Goal: Task Accomplishment & Management: Manage account settings

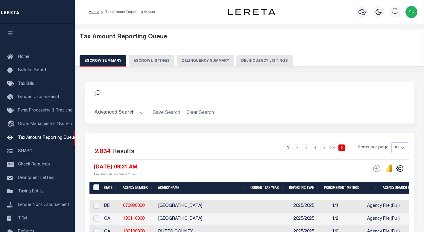
select select "100"
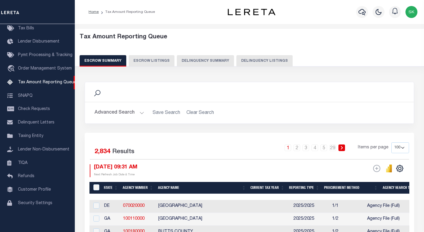
click at [238, 130] on div "Search Advanced Search Save Search Clear Search In In" at bounding box center [249, 107] width 338 height 51
click at [183, 148] on div "1 2 3 4 5 … 29 Items per page 10 25 50 100 500" at bounding box center [290, 150] width 237 height 16
drag, startPoint x: 246, startPoint y: 61, endPoint x: 245, endPoint y: 228, distance: 166.9
click at [246, 61] on button "Delinquency Listings" at bounding box center [264, 60] width 56 height 11
select select "100"
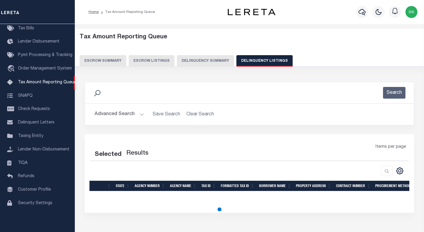
select select "100"
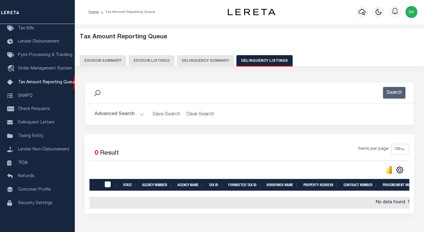
drag, startPoint x: 115, startPoint y: 111, endPoint x: 177, endPoint y: 127, distance: 63.9
click at [115, 112] on button "Advanced Search" at bounding box center [120, 114] width 50 height 12
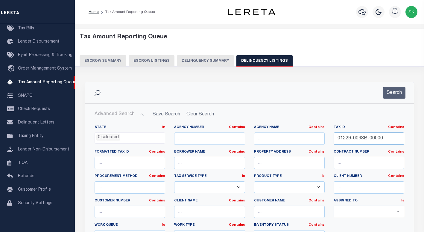
click at [359, 136] on input "01229-0038B-00000" at bounding box center [369, 138] width 71 height 12
paste input "IB-09-07-480-007"
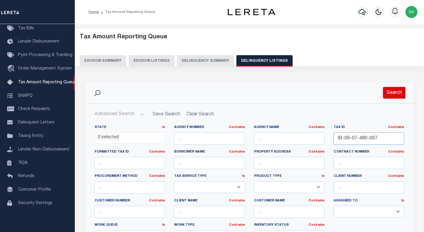
type input "IB-09-07-480-007"
click at [390, 89] on button "Search" at bounding box center [394, 93] width 22 height 12
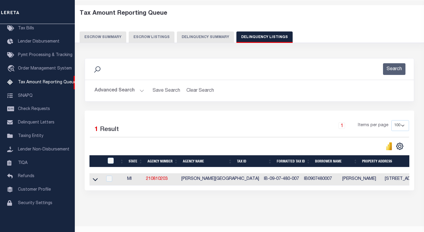
scroll to position [41, 0]
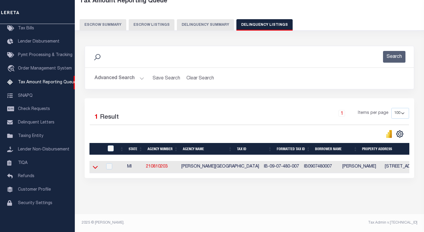
drag, startPoint x: 96, startPoint y: 163, endPoint x: 106, endPoint y: 134, distance: 30.7
click at [96, 164] on icon at bounding box center [95, 167] width 5 height 6
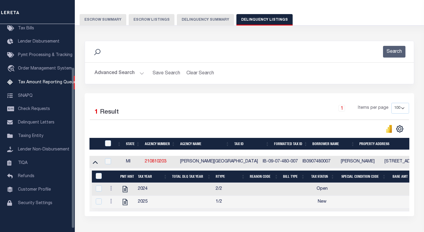
click at [175, 112] on div "1 Items per page 10 25 50 100 500" at bounding box center [290, 111] width 237 height 16
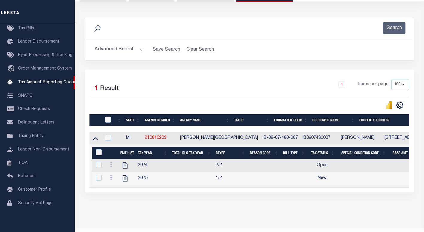
scroll to position [85, 0]
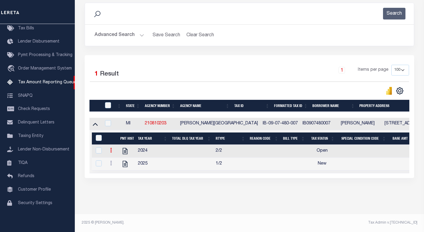
click at [111, 147] on icon at bounding box center [111, 149] width 2 height 5
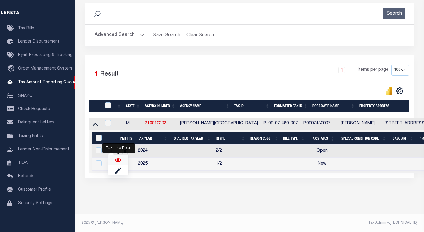
click at [118, 160] on img "" at bounding box center [118, 160] width 6 height 6
checkbox input "true"
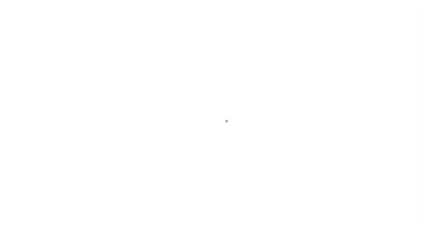
select select "OP2"
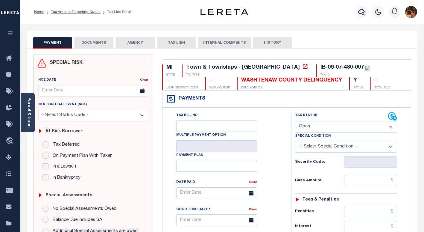
click at [274, 135] on div "Tax Bill No Multiple Payment Option Payment Plan Clear" at bounding box center [225, 196] width 114 height 168
click at [303, 67] on icon at bounding box center [305, 66] width 4 height 4
click at [243, 82] on div "WASHTENAW COUNTY DELINQUENCY" at bounding box center [291, 80] width 101 height 7
drag, startPoint x: 271, startPoint y: 81, endPoint x: 168, endPoint y: 78, distance: 103.2
click at [168, 78] on div "MI STATE Town & Townships - MI TAX TYPE IB-09-07-480-007 TAX ID - LOAN SEVERITY…" at bounding box center [286, 77] width 249 height 26
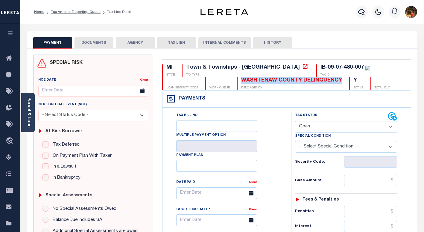
copy div "WASHTENAW COUNTY DELINQUENCY"
click at [31, 104] on div "Parcel & Loan" at bounding box center [27, 112] width 13 height 39
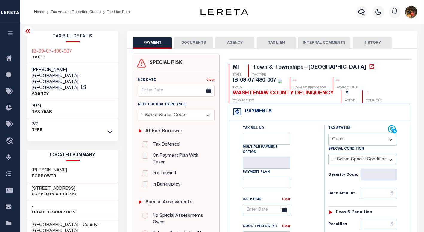
click at [65, 185] on h3 "800 OAKDALE RD" at bounding box center [54, 188] width 44 height 6
drag, startPoint x: 68, startPoint y: 176, endPoint x: 31, endPoint y: 177, distance: 37.4
click at [31, 182] on div "800 OAKDALE RD Property Address" at bounding box center [72, 191] width 91 height 18
copy h3 "800 OAKDALE RD"
click at [85, 11] on link "Tax Amount Reporting Queue" at bounding box center [76, 12] width 50 height 4
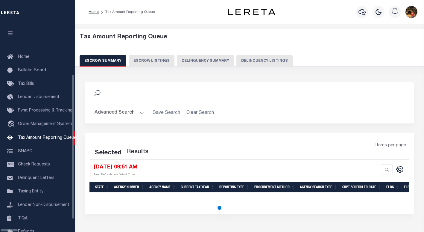
click at [257, 61] on button "Delinquency Listings" at bounding box center [264, 60] width 56 height 11
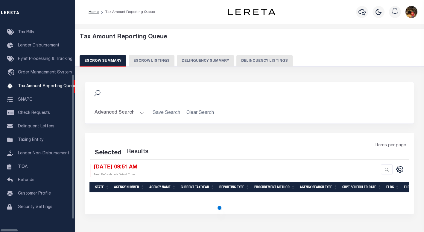
select select "100"
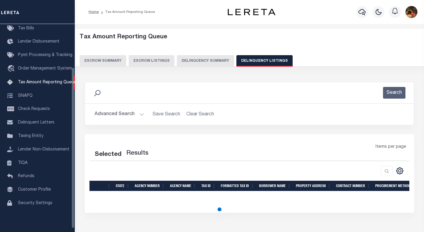
select select "100"
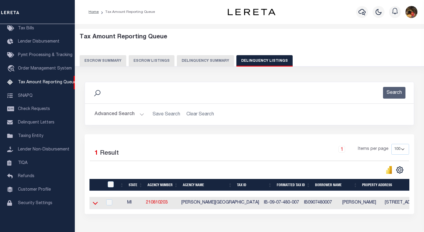
click at [96, 203] on icon at bounding box center [95, 203] width 5 height 6
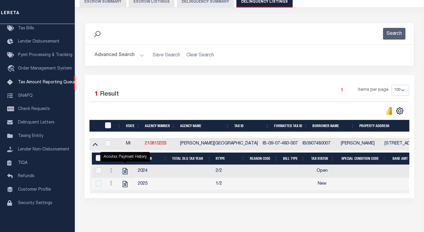
scroll to position [76, 0]
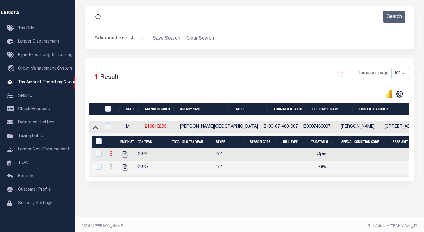
click at [111, 156] on icon at bounding box center [111, 153] width 2 height 5
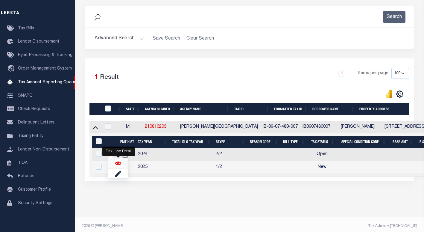
click at [117, 166] on img "" at bounding box center [118, 163] width 6 height 6
checkbox input "true"
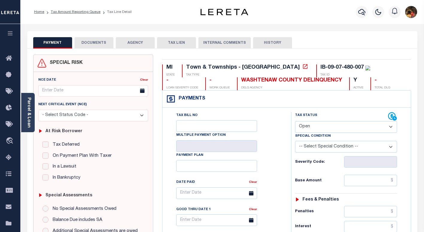
drag, startPoint x: 269, startPoint y: 128, endPoint x: 325, endPoint y: 129, distance: 56.0
click at [277, 128] on div "Tax Bill No Multiple Payment Option Payment Plan Clear" at bounding box center [225, 196] width 114 height 168
drag, startPoint x: 325, startPoint y: 129, endPoint x: 325, endPoint y: 133, distance: 3.6
click at [325, 129] on select "- Select Status Code - Open Due/Unpaid Paid Incomplete No Tax Due Internal Refu…" at bounding box center [346, 127] width 102 height 12
select select "PYD"
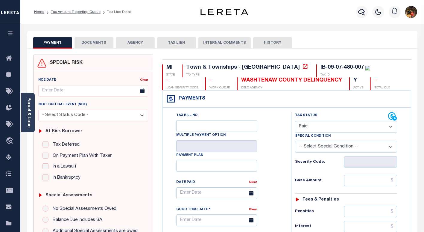
click at [295, 121] on select "- Select Status Code - Open Due/Unpaid Paid Incomplete No Tax Due Internal Refu…" at bounding box center [346, 127] width 102 height 12
type input "[DATE]"
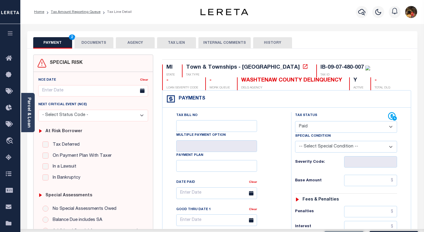
drag, startPoint x: 281, startPoint y: 164, endPoint x: 334, endPoint y: 184, distance: 56.4
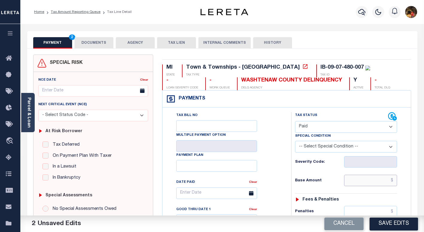
click at [355, 182] on input "text" at bounding box center [370, 179] width 53 height 11
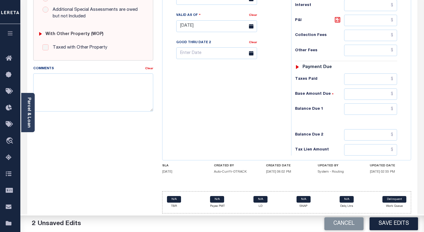
scroll to position [222, 0]
type input "$0.00"
click at [355, 109] on input "text" at bounding box center [370, 108] width 53 height 11
type input "$0.00"
drag, startPoint x: 245, startPoint y: 103, endPoint x: 236, endPoint y: 103, distance: 9.3
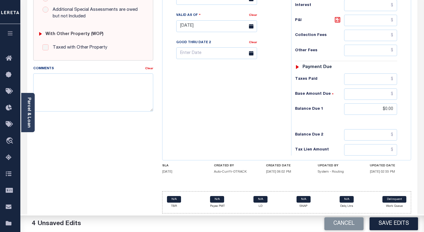
click at [243, 103] on div "Tax Bill No Multiple Payment Option Payment Plan Clear" at bounding box center [225, 23] width 123 height 264
click at [134, 94] on textarea "Comments" at bounding box center [93, 92] width 120 height 38
drag, startPoint x: 222, startPoint y: 122, endPoint x: 316, endPoint y: 167, distance: 105.0
click at [228, 124] on div "Tax Bill No Multiple Payment Option Payment Plan Clear" at bounding box center [225, 23] width 123 height 264
drag, startPoint x: 393, startPoint y: 222, endPoint x: 364, endPoint y: 202, distance: 34.7
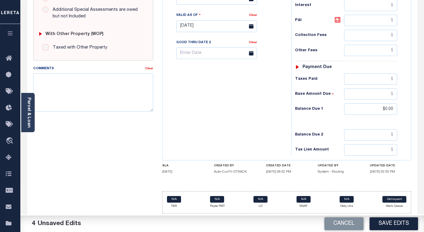
click at [393, 222] on button "Save Edits" at bounding box center [393, 223] width 48 height 13
checkbox input "false"
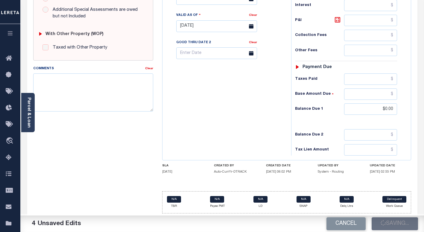
type input "$0"
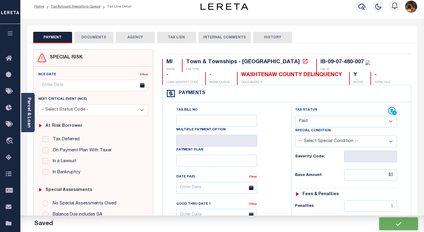
scroll to position [0, 0]
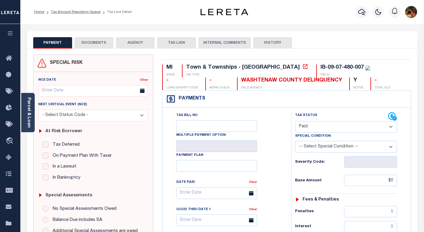
click at [90, 41] on button "DOCUMENTS" at bounding box center [93, 42] width 39 height 11
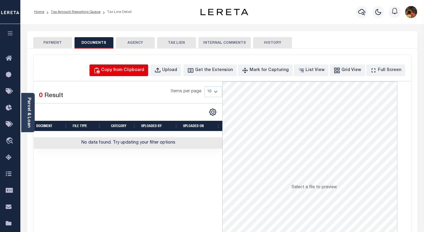
click at [123, 71] on div "Copy from Clipboard" at bounding box center [122, 70] width 43 height 7
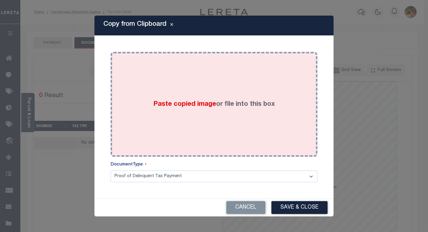
click at [239, 118] on div "Paste copied image or file into this box" at bounding box center [214, 104] width 198 height 96
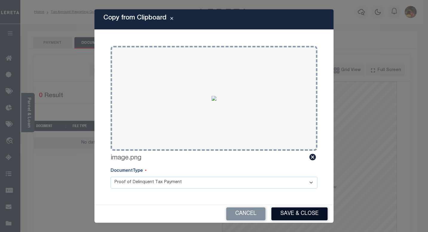
click at [309, 209] on button "Save & Close" at bounding box center [300, 213] width 56 height 13
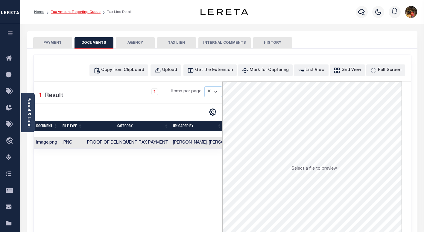
click at [71, 12] on link "Tax Amount Reporting Queue" at bounding box center [76, 12] width 50 height 4
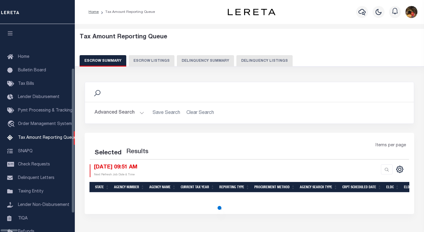
select select "100"
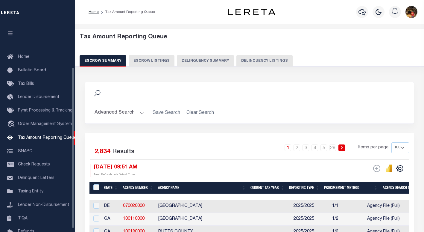
scroll to position [55, 0]
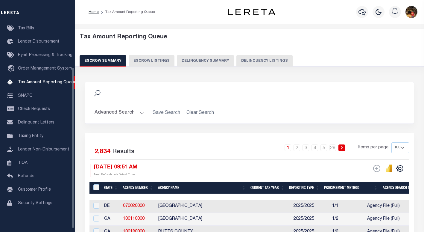
click at [252, 58] on button "Delinquency Listings" at bounding box center [264, 60] width 56 height 11
select select "100"
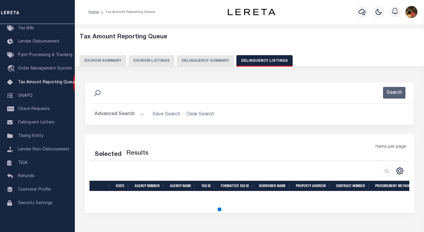
select select "100"
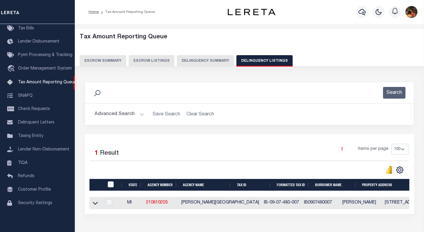
drag, startPoint x: 95, startPoint y: 205, endPoint x: 107, endPoint y: 186, distance: 21.7
click at [95, 205] on icon at bounding box center [95, 203] width 5 height 6
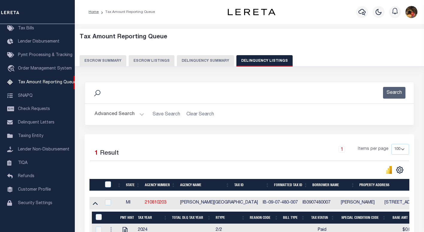
scroll to position [34, 0]
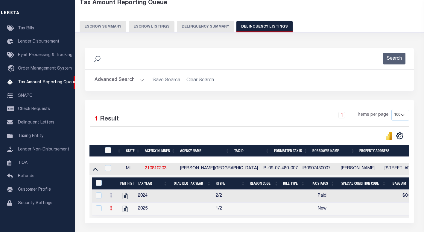
click at [110, 210] on link at bounding box center [111, 208] width 7 height 5
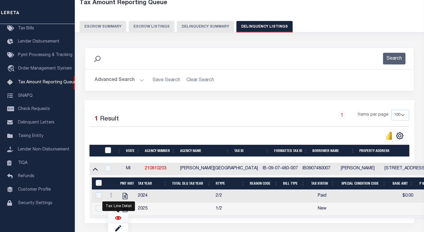
click at [117, 220] on img "" at bounding box center [118, 217] width 6 height 6
checkbox input "true"
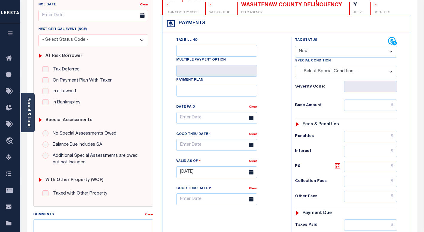
scroll to position [60, 0]
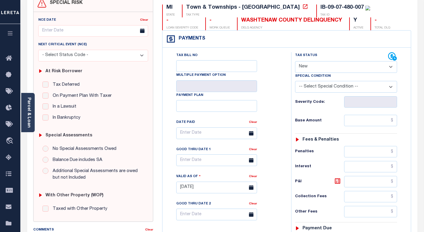
click at [274, 86] on div "Tax Bill No Multiple Payment Option Payment Plan Clear" at bounding box center [225, 136] width 114 height 168
click at [314, 68] on select "- Select Status Code - Open Due/Unpaid Paid Incomplete No Tax Due Internal Refu…" at bounding box center [346, 67] width 102 height 12
select select "PYD"
click at [295, 61] on select "- Select Status Code - Open Due/Unpaid Paid Incomplete No Tax Due Internal Refu…" at bounding box center [346, 67] width 102 height 12
type input "[DATE]"
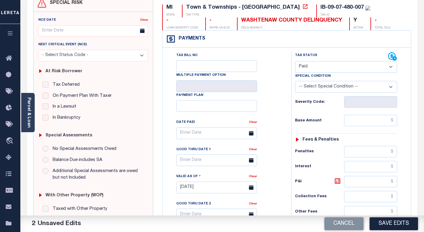
click at [289, 106] on div "Tax Bill No Multiple Payment Option Payment Plan Clear Clear Valid as Of" at bounding box center [287, 184] width 246 height 264
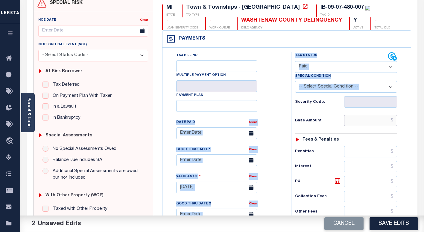
click at [356, 119] on input "text" at bounding box center [370, 120] width 53 height 11
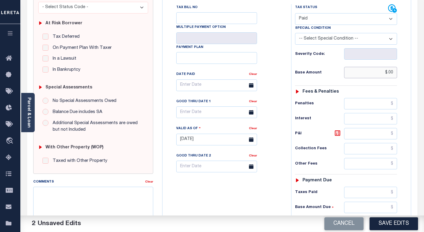
scroll to position [209, 0]
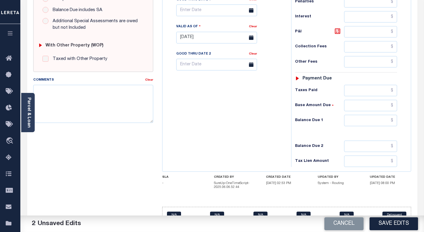
type input "$.00"
click at [376, 124] on input "text" at bounding box center [370, 120] width 53 height 11
type input "$0.00"
drag, startPoint x: 196, startPoint y: 132, endPoint x: 321, endPoint y: 202, distance: 143.6
click at [197, 132] on div "Tax Bill No Multiple Payment Option Payment Plan Clear" at bounding box center [225, 34] width 123 height 264
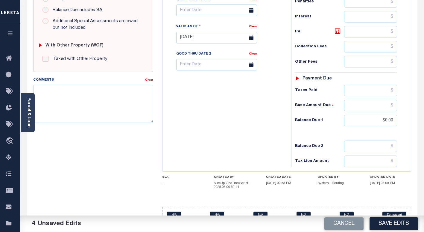
click at [391, 220] on button "Save Edits" at bounding box center [393, 223] width 48 height 13
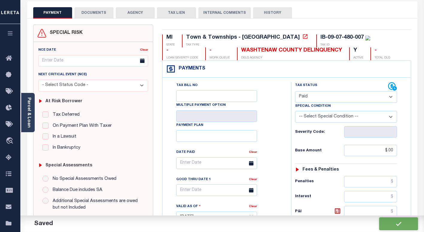
checkbox input "false"
type input "$0"
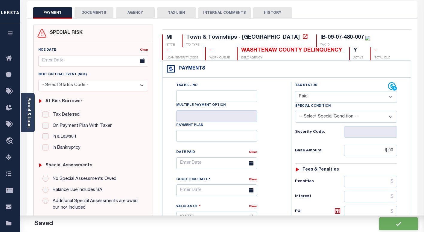
type input "$0"
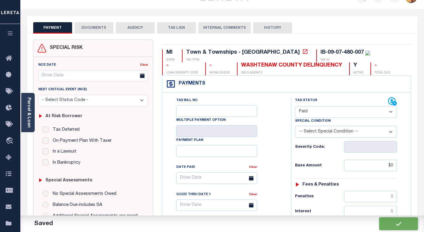
scroll to position [0, 0]
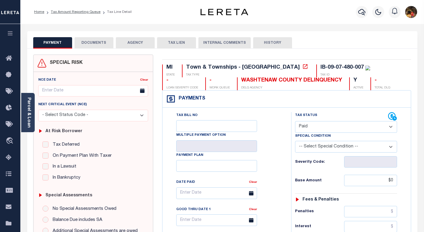
click at [88, 44] on button "DOCUMENTS" at bounding box center [93, 42] width 39 height 11
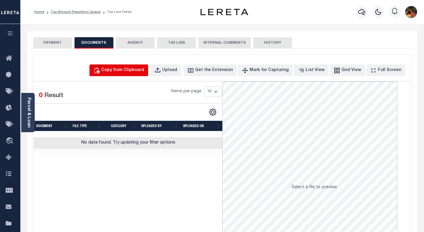
click at [125, 69] on div "Copy from Clipboard" at bounding box center [122, 70] width 43 height 7
select select "POP"
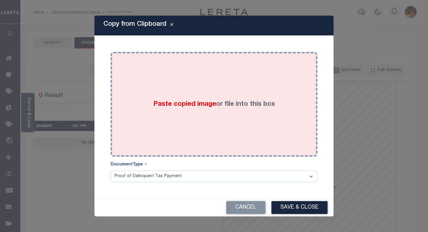
click at [213, 117] on div "Paste copied image or file into this box" at bounding box center [214, 104] width 198 height 96
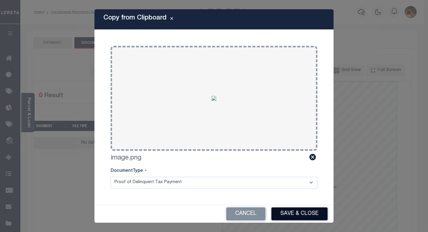
click at [294, 215] on button "Save & Close" at bounding box center [300, 213] width 56 height 13
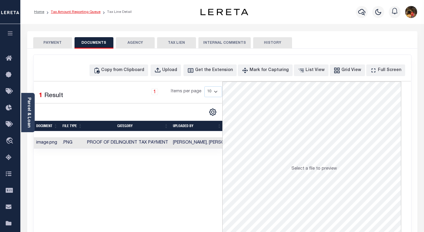
click at [77, 11] on link "Tax Amount Reporting Queue" at bounding box center [76, 12] width 50 height 4
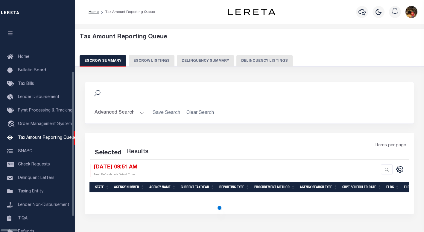
scroll to position [55, 0]
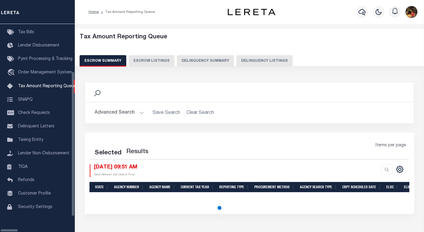
click at [249, 61] on button "Delinquency Listings" at bounding box center [264, 60] width 56 height 11
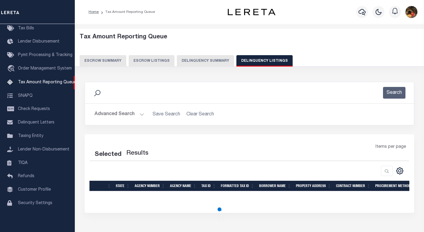
click at [268, 60] on button "Delinquency Listings" at bounding box center [264, 60] width 56 height 11
select select
select select "100"
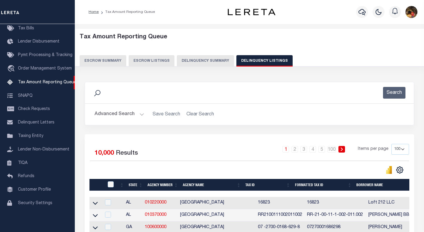
click at [114, 115] on button "Advanced Search" at bounding box center [120, 114] width 50 height 12
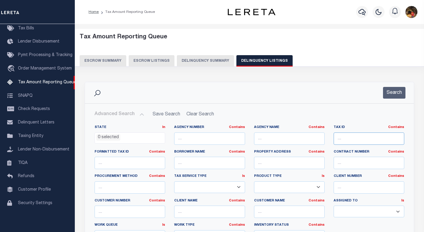
click at [361, 139] on input "text" at bounding box center [369, 138] width 71 height 12
paste input "IB-09-07-480-007"
type input "IB-09-07-480-007"
click at [399, 94] on button "Search" at bounding box center [394, 93] width 22 height 12
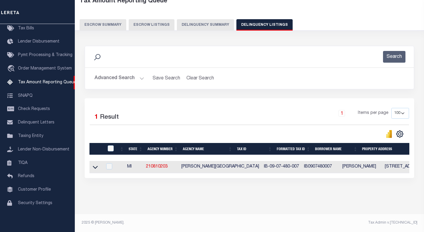
scroll to position [41, 0]
click at [96, 166] on icon at bounding box center [95, 167] width 5 height 3
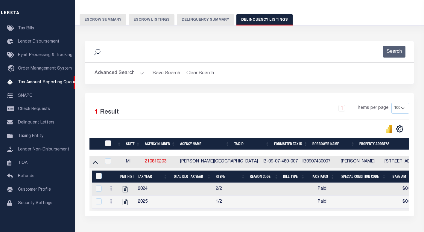
click at [108, 144] on input "checkbox" at bounding box center [108, 143] width 6 height 6
checkbox input "true"
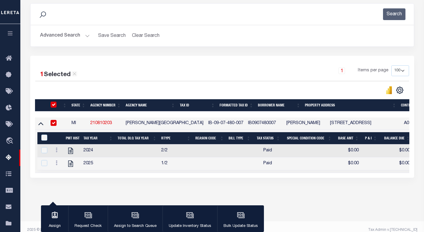
scroll to position [86, 0]
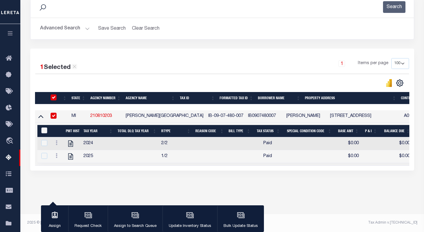
click at [45, 132] on input "&nbsp;" at bounding box center [44, 130] width 6 height 6
checkbox input "true"
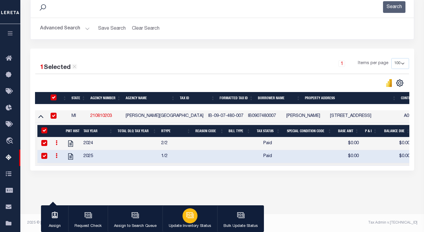
click at [193, 212] on icon "button" at bounding box center [190, 215] width 8 height 8
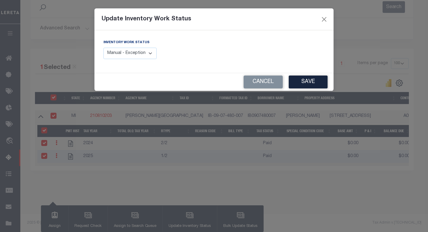
click at [145, 55] on select "Manual - Exception Pended - Awaiting Search Late Add Exception Completed" at bounding box center [130, 54] width 53 height 12
select select "4"
click at [104, 48] on select "Manual - Exception Pended - Awaiting Search Late Add Exception Completed" at bounding box center [130, 54] width 53 height 12
click at [328, 80] on div "Cancel Save" at bounding box center [214, 82] width 239 height 18
click at [321, 82] on button "Save" at bounding box center [308, 81] width 39 height 13
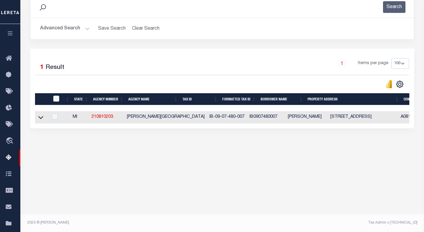
click at [59, 30] on button "Advanced Search" at bounding box center [65, 29] width 50 height 12
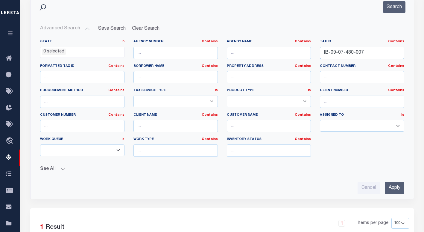
click at [347, 52] on input "IB-09-07-480-007" at bounding box center [362, 53] width 84 height 12
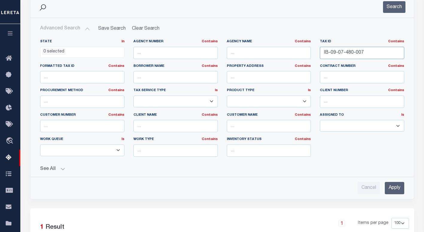
paste input "80-45-700-049-10"
type input "80-45-700-049-10"
click at [394, 7] on button "Search" at bounding box center [394, 7] width 22 height 12
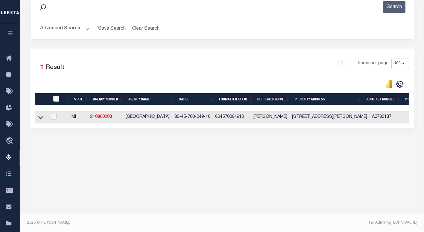
click at [41, 119] on icon at bounding box center [40, 117] width 5 height 6
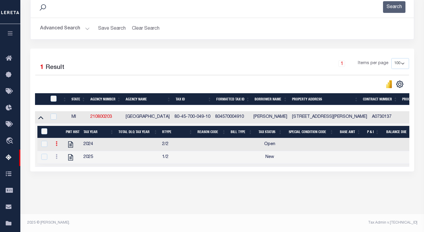
click at [56, 145] on icon at bounding box center [57, 143] width 2 height 5
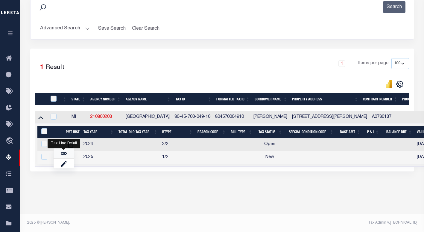
click at [64, 156] on img "" at bounding box center [64, 153] width 6 height 6
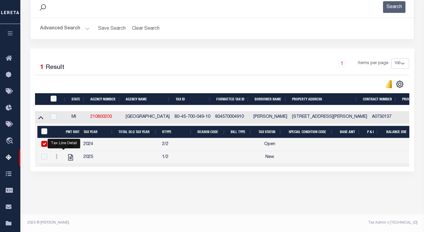
checkbox input "false"
checkbox input "true"
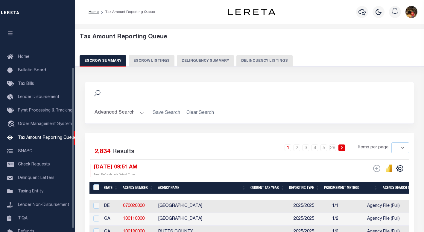
select select
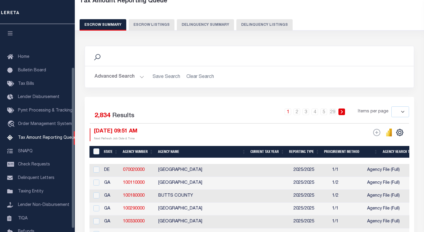
scroll to position [55, 0]
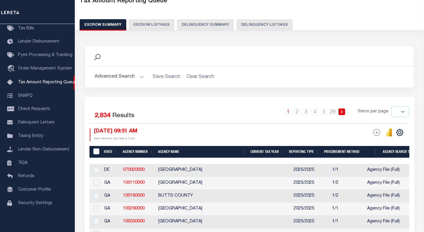
click at [121, 77] on button "Advanced Search" at bounding box center [120, 77] width 50 height 12
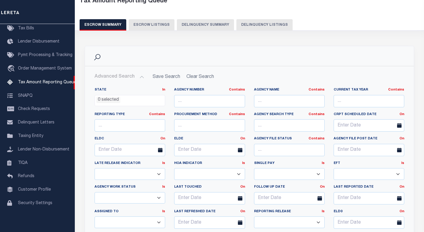
click at [271, 27] on button "Delinquency Listings" at bounding box center [264, 24] width 56 height 11
select select "100"
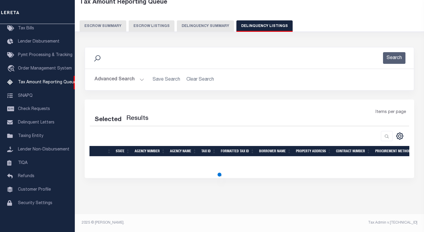
select select "100"
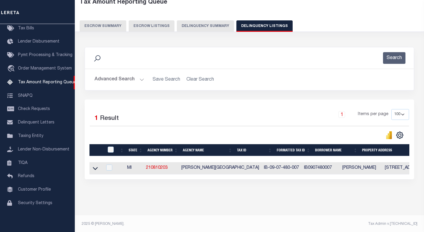
scroll to position [36, 0]
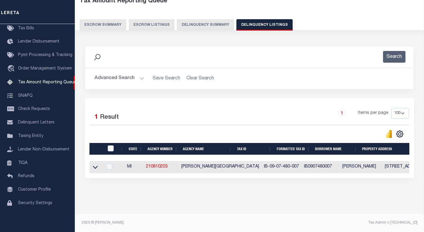
click at [106, 78] on button "Advanced Search" at bounding box center [120, 78] width 50 height 12
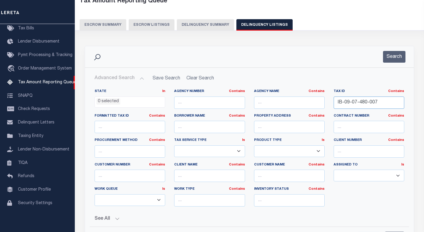
click at [355, 103] on input "IB-09-07-480-007" at bounding box center [369, 102] width 71 height 12
paste input "80-45-650-026-00"
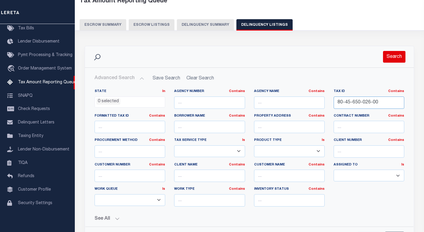
type input "80-45-650-026-00"
click at [392, 54] on button "Search" at bounding box center [394, 57] width 22 height 12
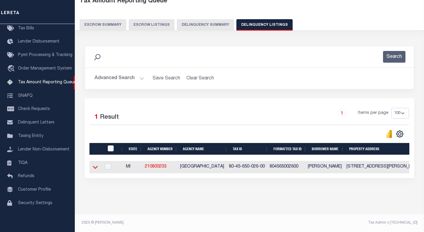
click at [95, 169] on icon at bounding box center [95, 167] width 5 height 3
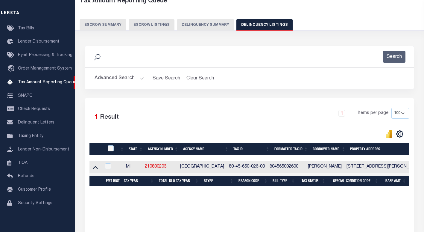
scroll to position [41, 0]
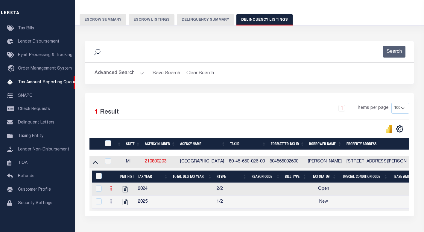
click at [109, 191] on link at bounding box center [111, 188] width 7 height 5
click at [117, 201] on img "" at bounding box center [118, 198] width 6 height 6
checkbox input "true"
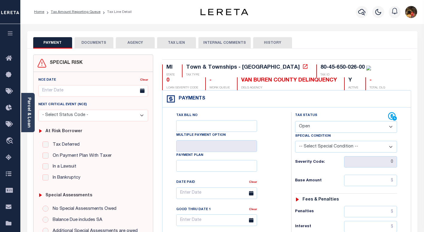
click at [277, 129] on div "Tax Bill No Multiple Payment Option Payment Plan Clear" at bounding box center [225, 196] width 114 height 168
drag, startPoint x: 312, startPoint y: 68, endPoint x: 267, endPoint y: 67, distance: 44.9
click at [316, 67] on div "80-45-650-026-00 TAX ID" at bounding box center [343, 70] width 55 height 13
copy div "80-45-650-026-00"
drag, startPoint x: 286, startPoint y: 139, endPoint x: 260, endPoint y: 83, distance: 62.1
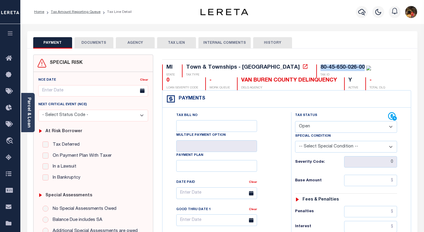
click at [302, 68] on icon at bounding box center [305, 66] width 6 height 6
drag, startPoint x: 264, startPoint y: 80, endPoint x: 165, endPoint y: 80, distance: 98.1
click at [165, 80] on div "MI STATE Town & Townships - MI TAX TYPE 80-45-650-026-00 TAX ID 0 LOAN SEVERITY…" at bounding box center [286, 77] width 249 height 26
copy div "VAN BUREN COUNTY DELINQUENCY"
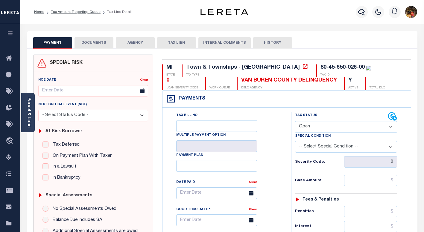
click at [25, 109] on div "Parcel & Loan" at bounding box center [27, 112] width 13 height 39
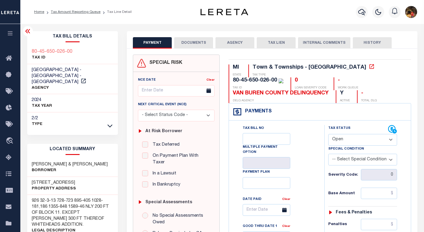
click at [68, 179] on h3 "200 W FOURTH ST" at bounding box center [54, 182] width 44 height 6
drag, startPoint x: 72, startPoint y: 176, endPoint x: 31, endPoint y: 176, distance: 41.3
click at [31, 176] on div "200 W FOURTH ST Property Address" at bounding box center [72, 185] width 91 height 18
copy h3 "200 W FOURTH ST"
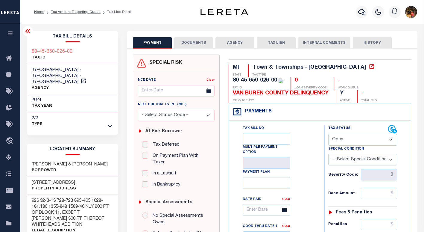
click at [28, 29] on icon at bounding box center [27, 31] width 7 height 7
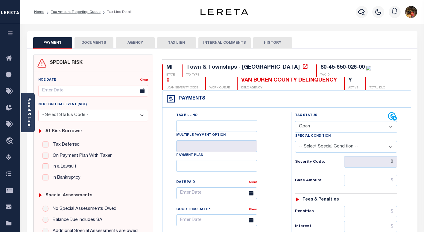
drag, startPoint x: 272, startPoint y: 138, endPoint x: 311, endPoint y: 128, distance: 40.7
click at [274, 136] on div "Tax Bill No Multiple Payment Option Payment Plan Clear" at bounding box center [225, 196] width 114 height 168
click at [316, 125] on select "- Select Status Code - Open Due/Unpaid Paid Incomplete No Tax Due Internal Refu…" at bounding box center [346, 127] width 102 height 12
select select "PYD"
click at [295, 121] on select "- Select Status Code - Open Due/Unpaid Paid Incomplete No Tax Due Internal Refu…" at bounding box center [346, 127] width 102 height 12
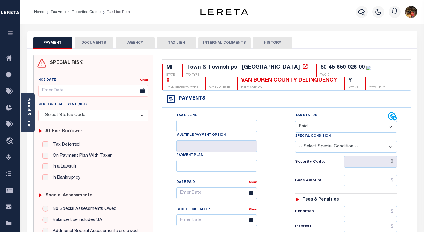
type input "[DATE]"
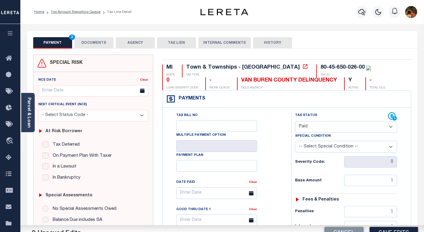
drag, startPoint x: 276, startPoint y: 156, endPoint x: 337, endPoint y: 181, distance: 65.2
click at [277, 156] on div "Tax Bill No Multiple Payment Option Payment Plan Clear" at bounding box center [225, 196] width 114 height 168
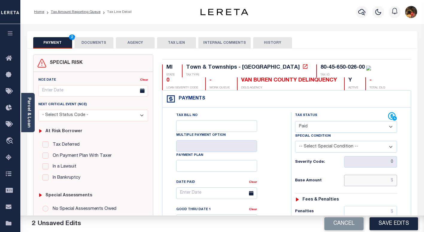
click at [359, 179] on input "text" at bounding box center [370, 179] width 53 height 11
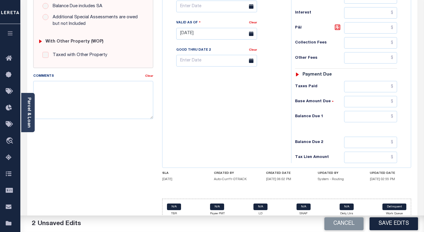
scroll to position [222, 0]
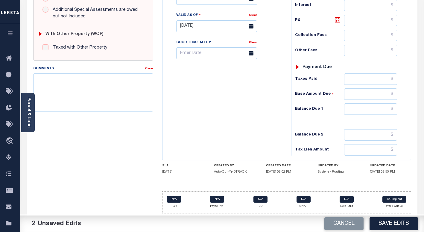
type input "$0.00"
click at [362, 108] on input "text" at bounding box center [370, 108] width 53 height 11
type input "$0.00"
click at [388, 227] on button "Save Edits" at bounding box center [393, 223] width 48 height 13
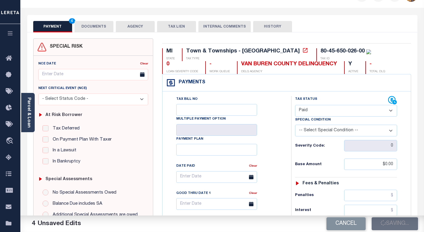
checkbox input "false"
type input "$0"
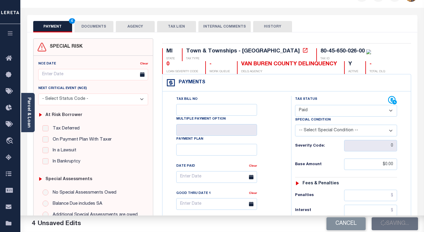
type input "$0"
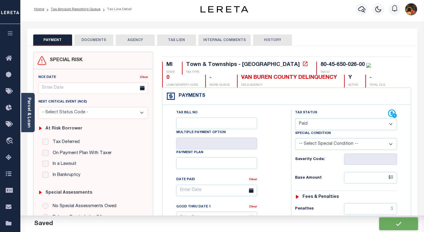
scroll to position [0, 0]
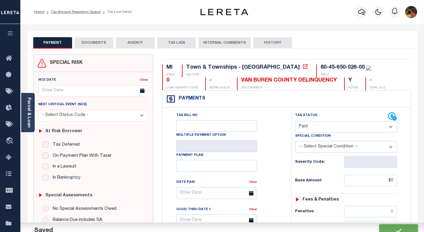
click at [95, 40] on button "DOCUMENTS" at bounding box center [93, 42] width 39 height 11
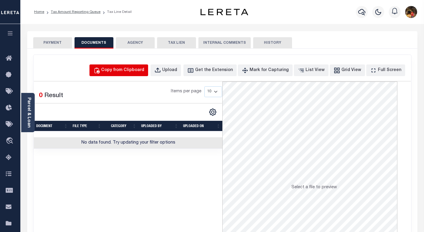
click at [139, 74] on button "Copy from Clipboard" at bounding box center [118, 70] width 59 height 12
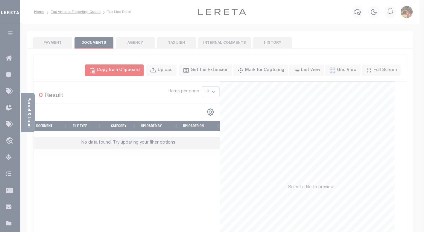
select select "POP"
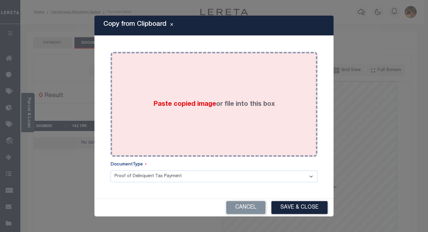
click at [148, 104] on div "Paste copied image or file into this box" at bounding box center [214, 104] width 198 height 96
click at [198, 112] on div "Paste copied image or file into this box" at bounding box center [214, 104] width 198 height 96
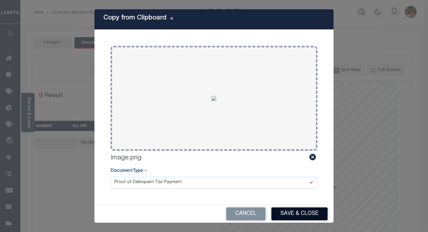
click at [294, 211] on button "Save & Close" at bounding box center [300, 213] width 56 height 13
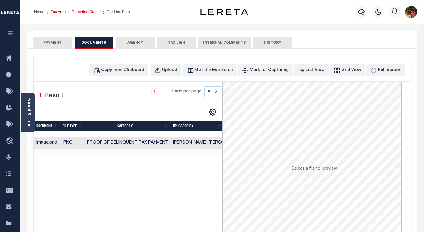
click at [72, 12] on link "Tax Amount Reporting Queue" at bounding box center [76, 12] width 50 height 4
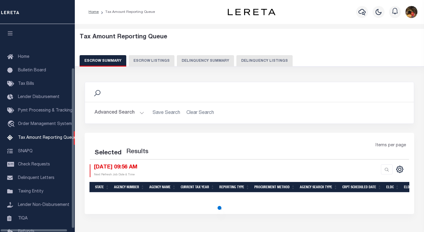
click at [281, 60] on button "Delinquency Listings" at bounding box center [264, 60] width 56 height 11
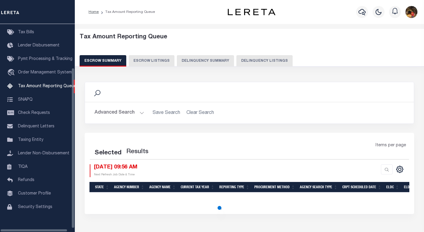
select select "100"
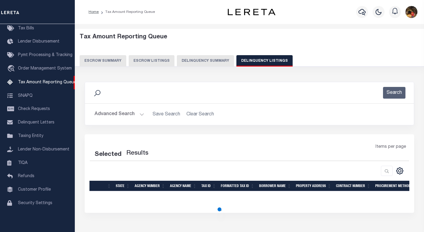
select select "100"
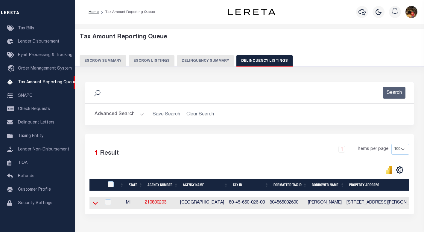
click at [95, 204] on icon at bounding box center [95, 203] width 5 height 6
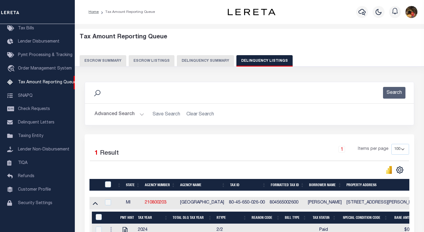
scroll to position [71, 0]
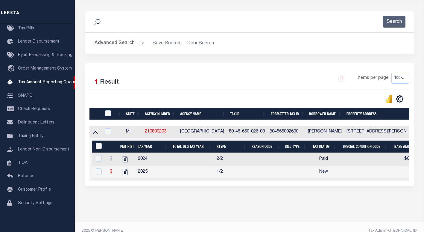
click at [110, 173] on icon at bounding box center [111, 170] width 2 height 5
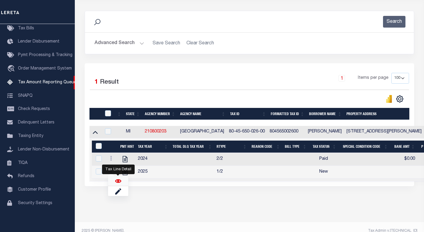
click at [118, 182] on img "" at bounding box center [118, 181] width 6 height 6
checkbox input "true"
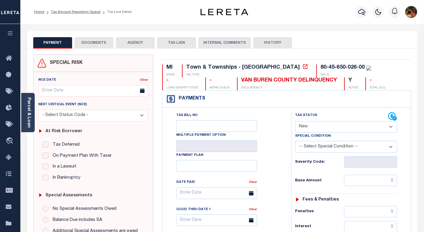
drag, startPoint x: 280, startPoint y: 124, endPoint x: 305, endPoint y: 131, distance: 25.3
click at [281, 126] on div "Tax Bill No Multiple Payment Option Payment Plan Clear" at bounding box center [225, 196] width 114 height 168
click at [319, 129] on select "- Select Status Code - Open Due/Unpaid Paid Incomplete No Tax Due Internal Refu…" at bounding box center [346, 127] width 102 height 12
select select "PYD"
click at [295, 121] on select "- Select Status Code - Open Due/Unpaid Paid Incomplete No Tax Due Internal Refu…" at bounding box center [346, 127] width 102 height 12
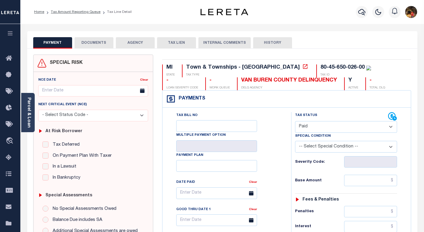
type input "[DATE]"
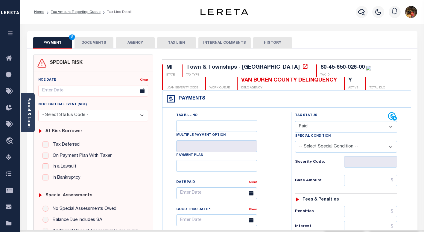
drag, startPoint x: 276, startPoint y: 161, endPoint x: 312, endPoint y: 168, distance: 37.0
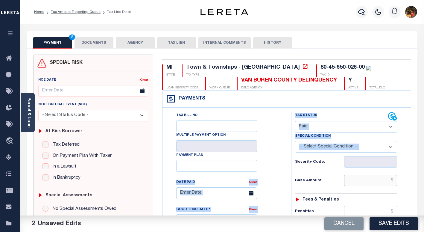
click at [362, 179] on input "text" at bounding box center [370, 179] width 53 height 11
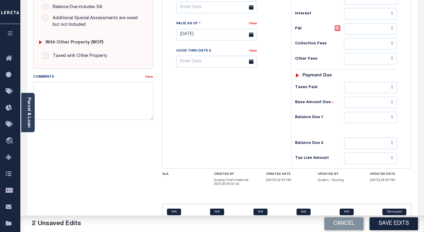
scroll to position [226, 0]
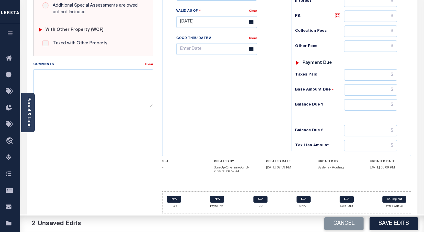
type input "$0.00"
click at [355, 103] on input "text" at bounding box center [370, 104] width 53 height 11
type input "$0.00"
click at [267, 83] on div "Tax Bill No Multiple Payment Option Payment Plan Clear" at bounding box center [225, 19] width 123 height 264
click at [381, 219] on button "Save Edits" at bounding box center [393, 223] width 48 height 13
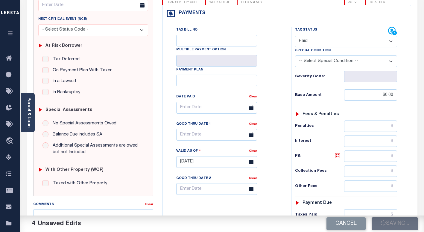
checkbox input "false"
type input "$0"
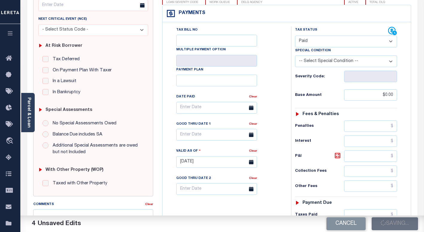
type input "$0"
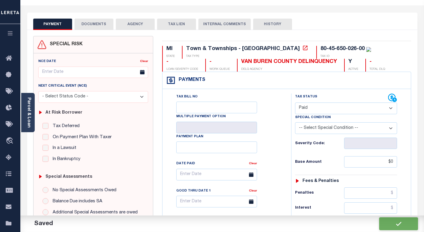
scroll to position [0, 0]
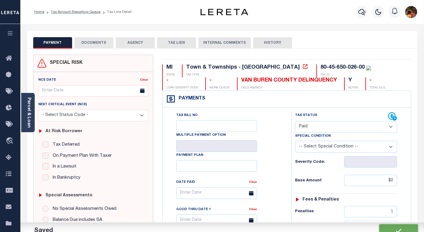
click at [87, 44] on button "DOCUMENTS" at bounding box center [93, 42] width 39 height 11
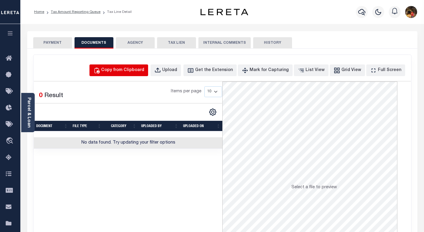
click at [143, 68] on div "Copy from Clipboard" at bounding box center [122, 70] width 43 height 7
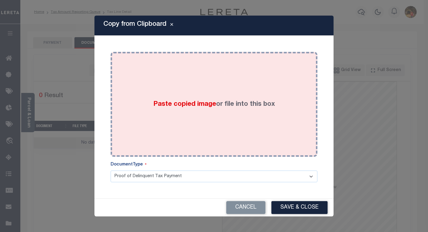
click at [211, 112] on div "Paste copied image or file into this box" at bounding box center [214, 104] width 198 height 96
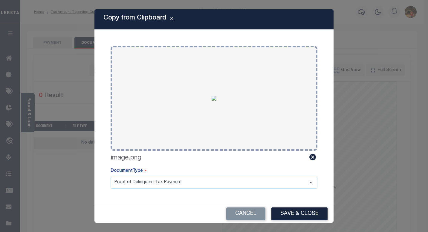
click at [300, 211] on button "Save & Close" at bounding box center [300, 213] width 56 height 13
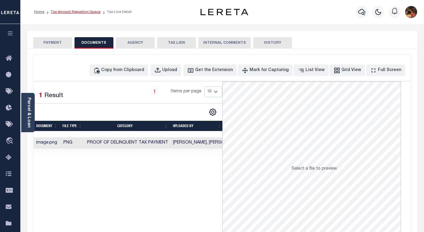
click at [84, 11] on link "Tax Amount Reporting Queue" at bounding box center [76, 12] width 50 height 4
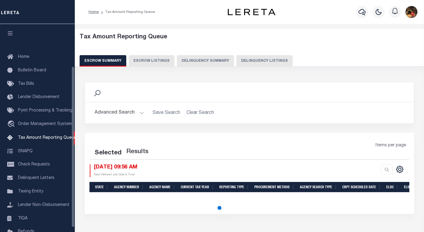
select select "100"
click at [273, 91] on div "Search" at bounding box center [249, 92] width 319 height 10
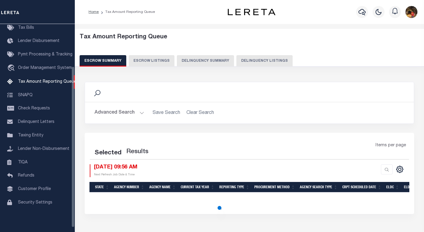
click at [266, 60] on button "Delinquency Listings" at bounding box center [264, 60] width 56 height 11
select select "100"
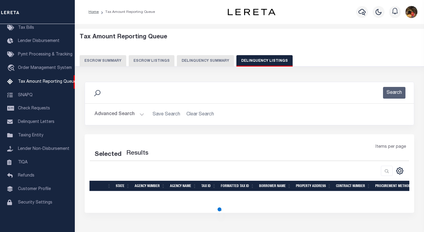
select select "100"
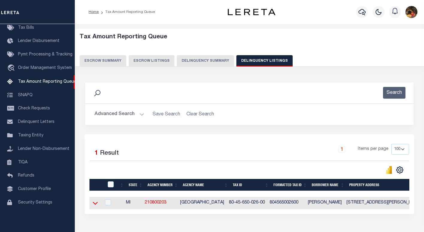
click at [95, 204] on icon at bounding box center [95, 203] width 5 height 6
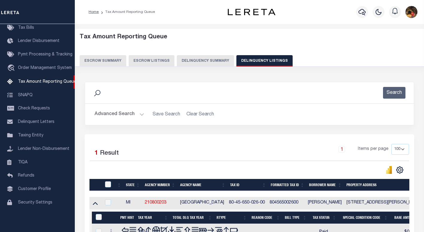
scroll to position [85, 0]
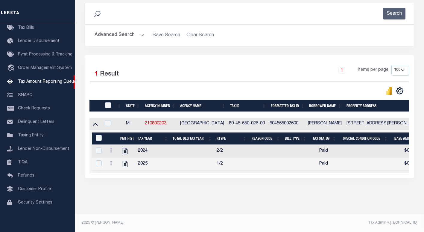
click at [107, 102] on input "checkbox" at bounding box center [108, 105] width 6 height 6
checkbox input "true"
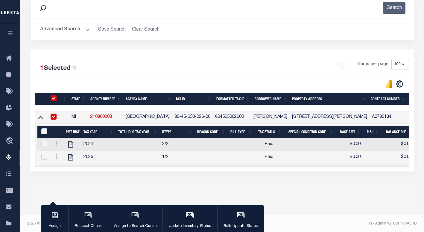
scroll to position [84, 0]
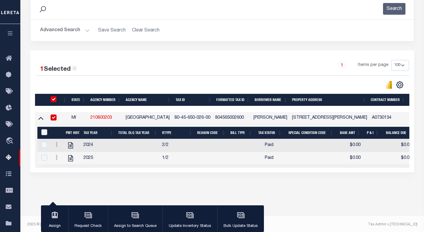
click at [43, 132] on input "&nbsp;" at bounding box center [44, 132] width 6 height 6
checkbox input "true"
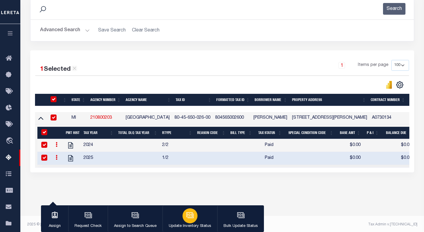
click at [184, 219] on div "button" at bounding box center [189, 215] width 15 height 15
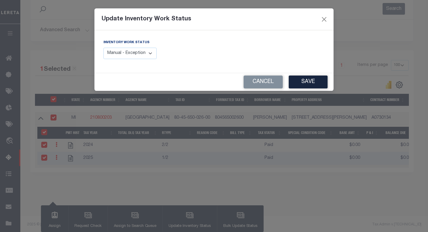
drag, startPoint x: 153, startPoint y: 53, endPoint x: 150, endPoint y: 55, distance: 3.2
click at [153, 53] on select "Manual - Exception Pended - Awaiting Search Late Add Exception Completed" at bounding box center [130, 54] width 53 height 12
select select "4"
click at [104, 48] on select "Manual - Exception Pended - Awaiting Search Late Add Exception Completed" at bounding box center [130, 54] width 53 height 12
click at [309, 82] on button "Save" at bounding box center [308, 81] width 39 height 13
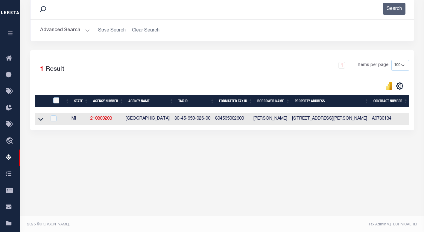
click at [61, 31] on button "Advanced Search" at bounding box center [65, 31] width 50 height 12
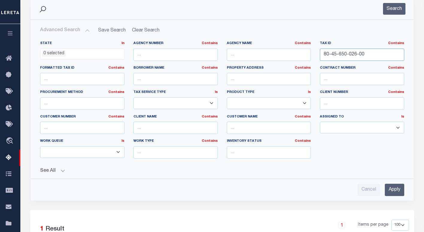
click at [336, 55] on input "80-45-650-026-00" at bounding box center [362, 54] width 84 height 12
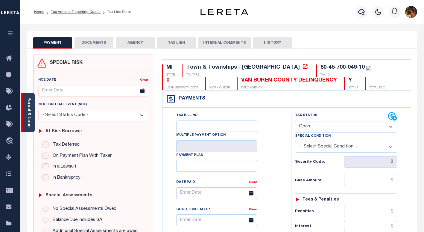
click at [27, 111] on link "Parcel & Loan" at bounding box center [29, 112] width 4 height 30
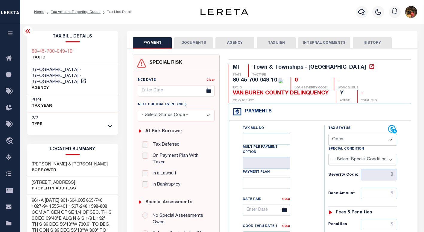
click at [57, 179] on h3 "[STREET_ADDRESS]" at bounding box center [54, 182] width 44 height 6
drag, startPoint x: 62, startPoint y: 176, endPoint x: 27, endPoint y: 174, distance: 35.7
copy h3 "[STREET_ADDRESS]"
click at [312, 134] on div "Tax Bill No Multiple Payment Option Payment Plan Clear" at bounding box center [275, 211] width 80 height 172
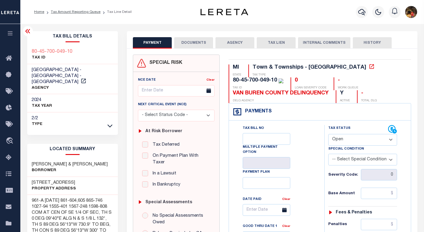
click at [348, 144] on select "- Select Status Code - Open Due/Unpaid Paid Incomplete No Tax Due Internal Refu…" at bounding box center [362, 140] width 69 height 12
select select "PYD"
click at [328, 134] on select "- Select Status Code - Open Due/Unpaid Paid Incomplete No Tax Due Internal Refu…" at bounding box center [362, 140] width 69 height 12
type input "[DATE]"
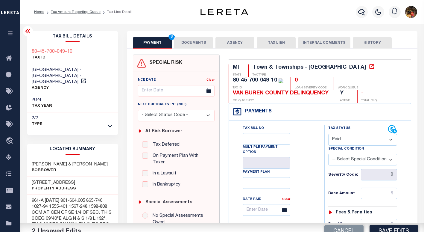
drag, startPoint x: 309, startPoint y: 174, endPoint x: 352, endPoint y: 197, distance: 49.1
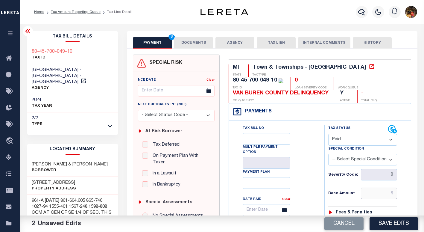
click at [375, 197] on input "text" at bounding box center [379, 192] width 36 height 11
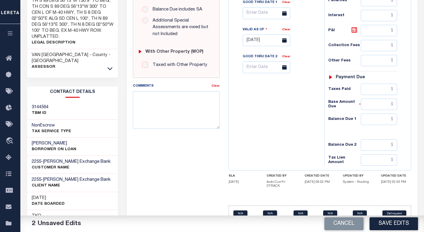
scroll to position [239, 0]
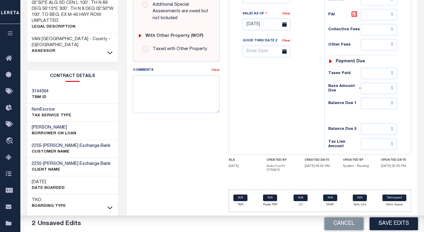
type input "$0.00"
click at [374, 103] on input "text" at bounding box center [379, 103] width 36 height 11
type input "$0.00"
click at [269, 108] on div "Tax Bill No Multiple Payment Option Payment Plan Clear" at bounding box center [274, 17] width 89 height 264
click at [413, 220] on button "Save Edits" at bounding box center [393, 223] width 48 height 13
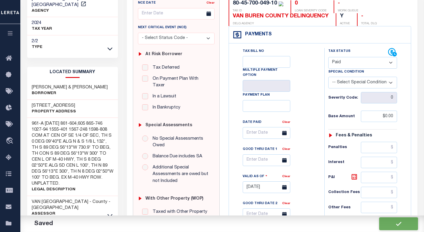
checkbox input "false"
type input "$0"
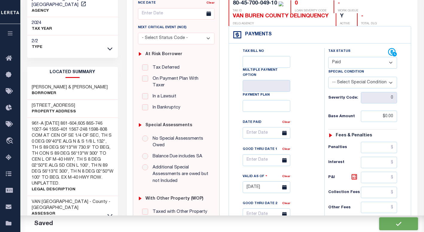
type input "$0"
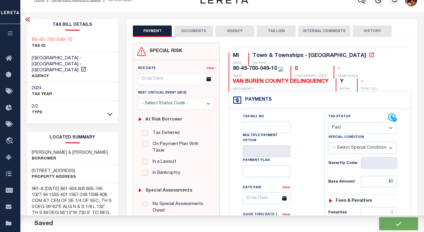
scroll to position [0, 0]
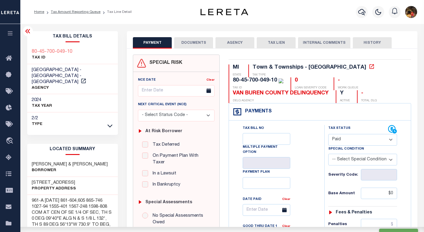
click at [183, 45] on button "DOCUMENTS" at bounding box center [193, 42] width 39 height 11
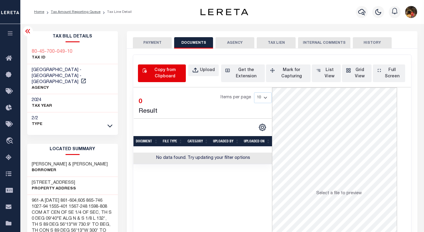
click at [173, 76] on div "Copy from Clipboard" at bounding box center [165, 73] width 34 height 13
select select "POP"
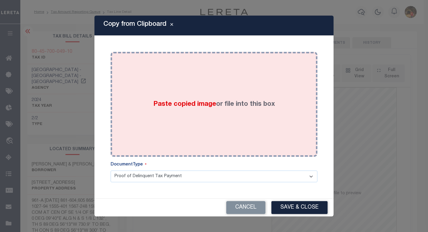
click at [251, 112] on div "Paste copied image or file into this box" at bounding box center [214, 104] width 198 height 96
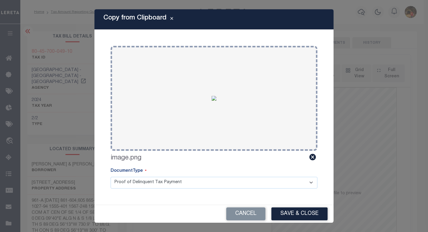
click at [292, 211] on button "Save & Close" at bounding box center [300, 213] width 56 height 13
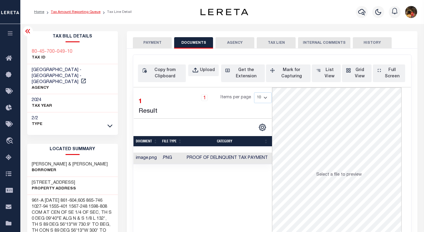
click at [81, 11] on link "Tax Amount Reporting Queue" at bounding box center [76, 12] width 50 height 4
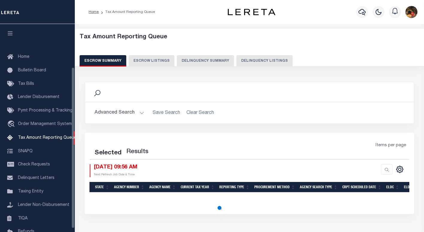
click at [272, 62] on button "Delinquency Listings" at bounding box center [264, 60] width 56 height 11
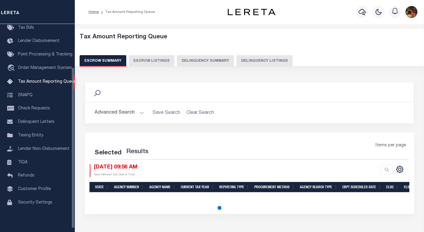
select select "100"
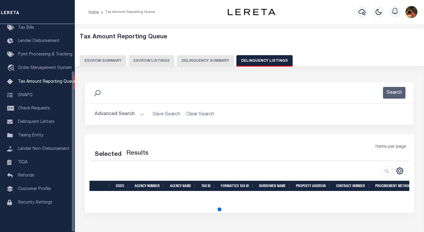
select select "100"
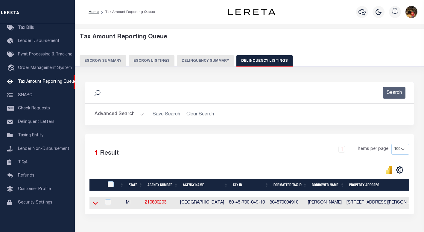
drag, startPoint x: 95, startPoint y: 205, endPoint x: 145, endPoint y: 144, distance: 79.2
click at [95, 204] on icon at bounding box center [95, 203] width 5 height 3
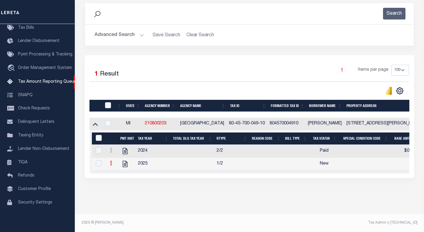
click at [112, 162] on link at bounding box center [111, 163] width 7 height 5
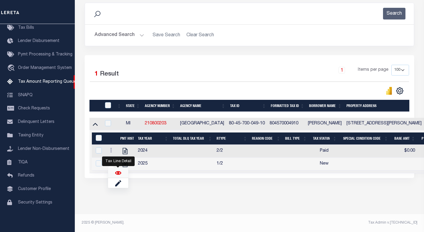
click at [118, 172] on img "" at bounding box center [118, 173] width 6 height 6
checkbox input "true"
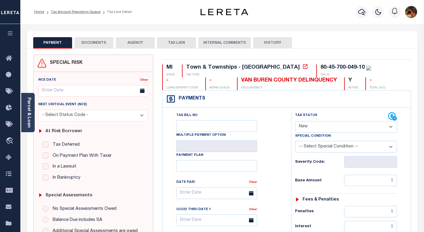
drag, startPoint x: 283, startPoint y: 136, endPoint x: 293, endPoint y: 135, distance: 10.3
click at [313, 130] on select "- Select Status Code - Open Due/Unpaid Paid Incomplete No Tax Due Internal Refu…" at bounding box center [346, 127] width 102 height 12
select select "PYD"
click at [295, 121] on select "- Select Status Code - Open Due/Unpaid Paid Incomplete No Tax Due Internal Refu…" at bounding box center [346, 127] width 102 height 12
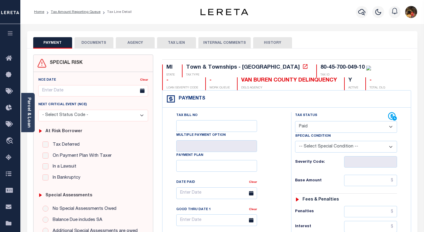
type input "[DATE]"
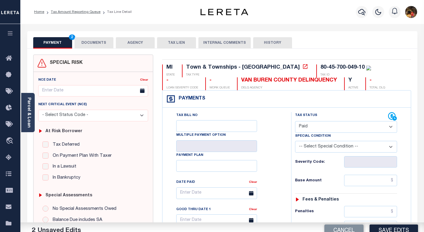
drag, startPoint x: 276, startPoint y: 156, endPoint x: 326, endPoint y: 169, distance: 52.1
click at [281, 157] on div "Tax Bill No Multiple Payment Option Payment Plan Clear" at bounding box center [225, 196] width 114 height 168
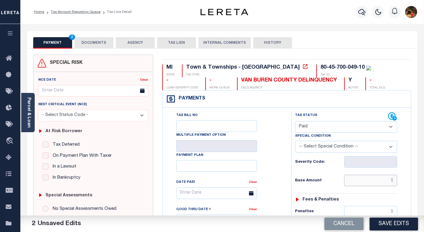
click at [360, 177] on input "text" at bounding box center [370, 179] width 53 height 11
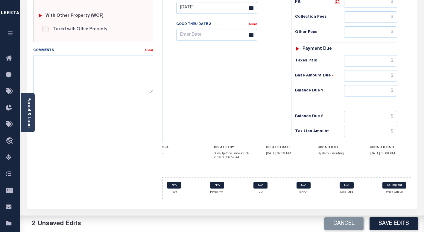
scroll to position [239, 0]
type input "$0.00"
click at [355, 89] on input "text" at bounding box center [370, 90] width 53 height 11
type input "$0.00"
click at [207, 108] on div "Tax Bill No Multiple Payment Option Payment Plan Clear" at bounding box center [225, 5] width 123 height 264
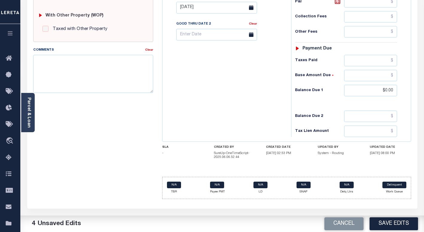
click at [390, 222] on button "Save Edits" at bounding box center [393, 223] width 48 height 13
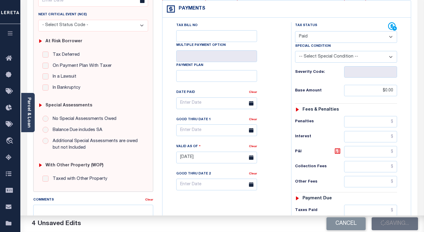
checkbox input "false"
type input "$0"
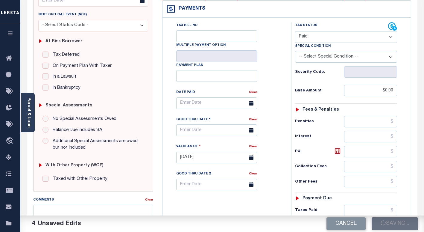
type input "$0"
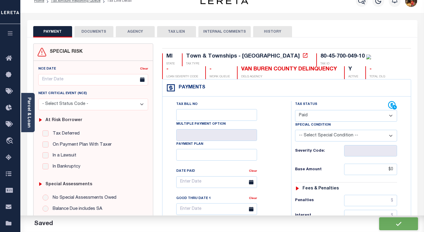
scroll to position [0, 0]
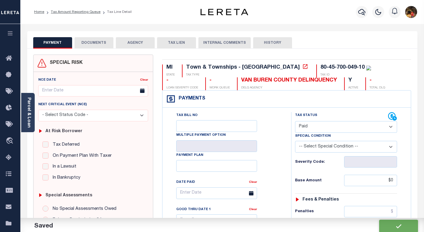
click at [93, 42] on button "DOCUMENTS" at bounding box center [93, 42] width 39 height 11
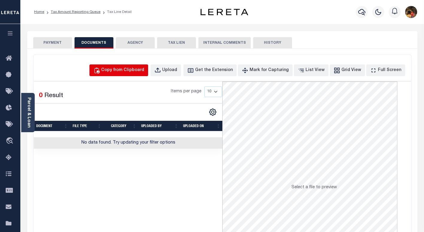
click at [144, 68] on div "Copy from Clipboard" at bounding box center [122, 70] width 43 height 7
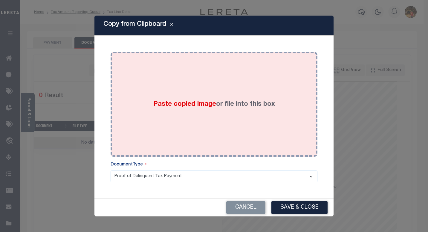
click at [206, 104] on label "Paste copied image or file into this box" at bounding box center [214, 104] width 122 height 10
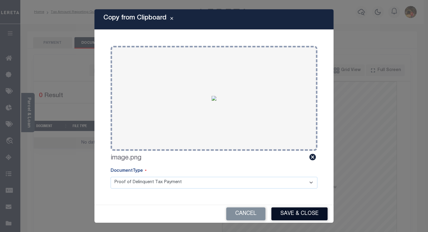
click at [312, 208] on button "Save & Close" at bounding box center [300, 213] width 56 height 13
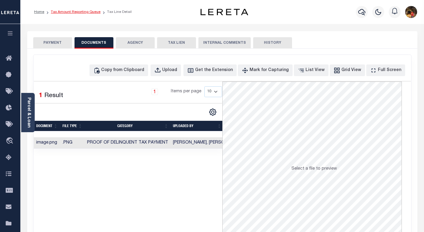
click at [82, 11] on link "Tax Amount Reporting Queue" at bounding box center [76, 12] width 50 height 4
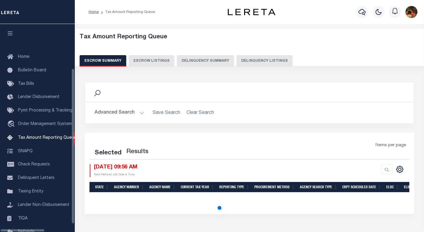
click at [269, 88] on div "Search" at bounding box center [249, 92] width 319 height 10
click at [256, 62] on button "Delinquency Listings" at bounding box center [264, 60] width 56 height 11
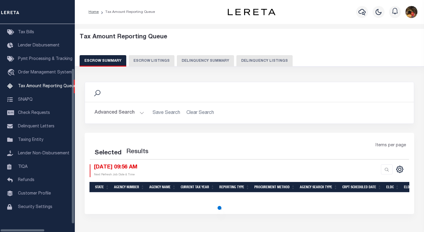
select select "100"
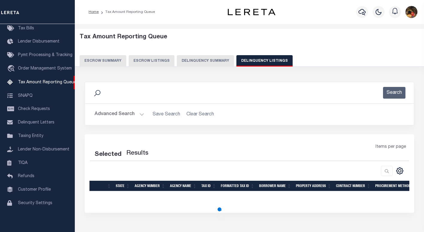
select select "100"
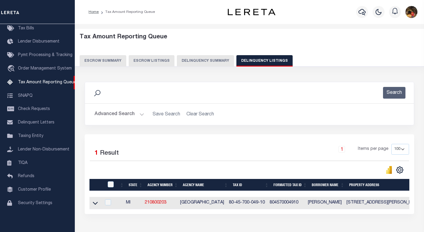
click at [96, 205] on icon at bounding box center [95, 203] width 5 height 3
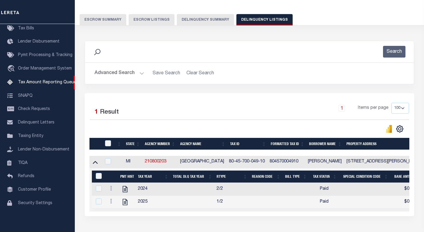
scroll to position [71, 0]
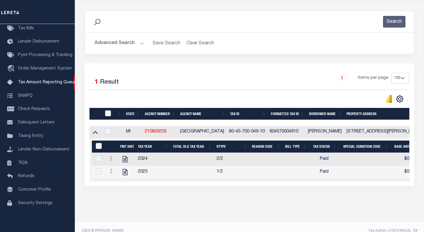
click at [109, 112] on input "checkbox" at bounding box center [108, 113] width 6 height 6
checkbox input "true"
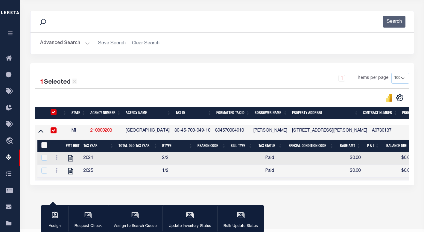
click at [43, 146] on input "&nbsp;" at bounding box center [44, 145] width 6 height 6
checkbox input "true"
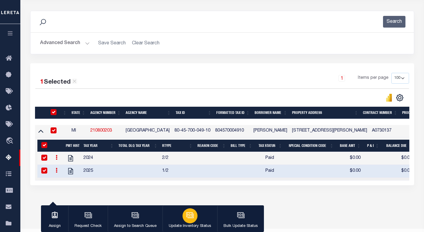
click at [197, 212] on button "Update Inventory Status" at bounding box center [189, 218] width 55 height 27
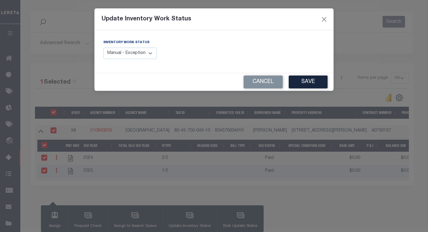
click at [141, 53] on select "Manual - Exception Pended - Awaiting Search Late Add Exception Completed" at bounding box center [130, 54] width 53 height 12
select select "4"
click at [104, 48] on select "Manual - Exception Pended - Awaiting Search Late Add Exception Completed" at bounding box center [130, 54] width 53 height 12
click at [299, 82] on button "Save" at bounding box center [308, 81] width 39 height 13
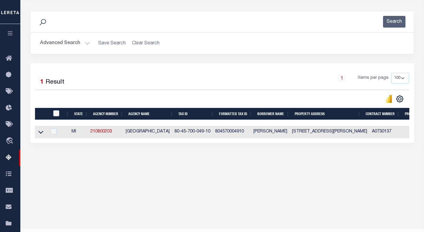
click at [54, 44] on button "Advanced Search" at bounding box center [65, 43] width 50 height 12
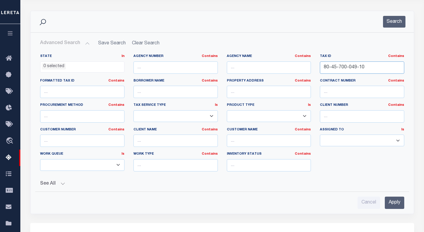
click at [335, 70] on input "80-45-700-049-10" at bounding box center [362, 67] width 84 height 12
paste input "03-032-013-01"
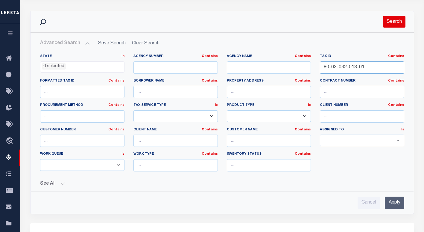
type input "80-03-032-013-01"
click at [387, 19] on button "Search" at bounding box center [394, 22] width 22 height 12
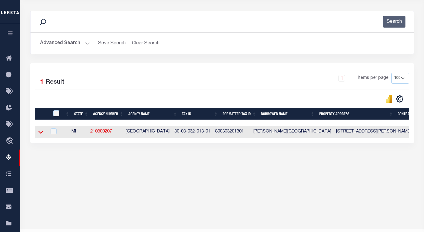
click at [41, 133] on icon at bounding box center [40, 132] width 5 height 6
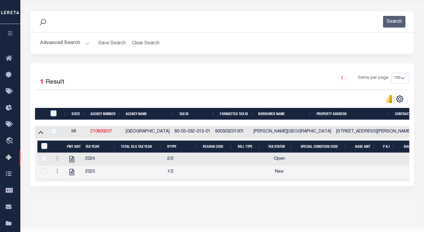
scroll to position [86, 0]
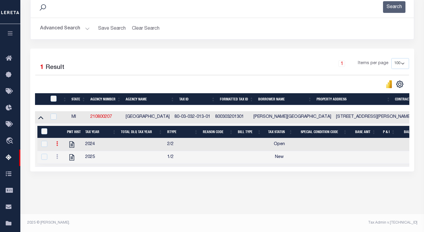
click at [56, 144] on icon at bounding box center [57, 143] width 2 height 5
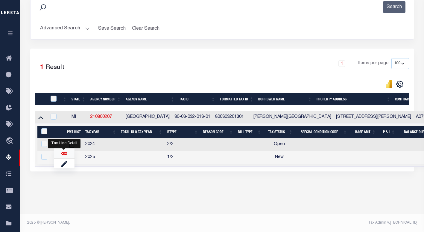
click at [65, 153] on img "" at bounding box center [64, 153] width 6 height 6
checkbox input "false"
checkbox input "true"
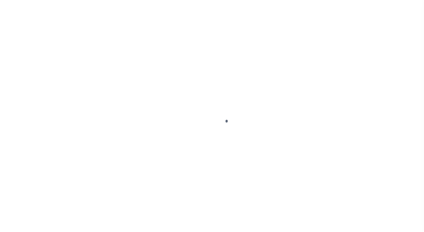
select select "DUE"
select select "31"
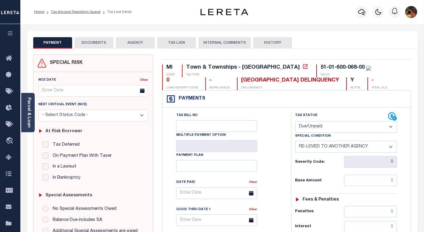
click at [274, 132] on div "Tax Bill No Multiple Payment Option Payment Plan Clear" at bounding box center [225, 196] width 114 height 168
drag, startPoint x: 273, startPoint y: 118, endPoint x: 270, endPoint y: 115, distance: 4.7
click at [271, 117] on div "Tax Bill No Multiple Payment Option Payment Plan Clear" at bounding box center [225, 196] width 114 height 168
drag, startPoint x: 260, startPoint y: 79, endPoint x: 166, endPoint y: 80, distance: 94.5
click at [166, 80] on div "MI STATE Town & Townships - MI TAX TYPE 51-01-600-068-00 TAX ID 0 LOAN SEVERITY…" at bounding box center [286, 77] width 249 height 26
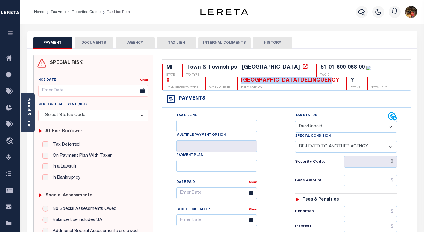
copy div "MANISTEE COUNTY DELINQUENCY"
drag, startPoint x: 29, startPoint y: 110, endPoint x: 35, endPoint y: 129, distance: 19.4
click at [29, 110] on link "Parcel & Loan" at bounding box center [29, 112] width 4 height 30
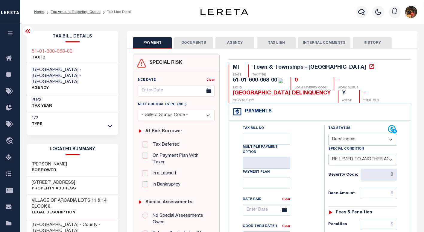
click at [58, 179] on h3 "17186 FIFTH ST" at bounding box center [54, 182] width 44 height 6
drag, startPoint x: 66, startPoint y: 175, endPoint x: 31, endPoint y: 175, distance: 35.0
click at [31, 176] on div "17186 FIFTH ST Property Address" at bounding box center [72, 185] width 91 height 18
copy h3 "17186 FIFTH ST"
click at [62, 11] on link "Tax Amount Reporting Queue" at bounding box center [76, 12] width 50 height 4
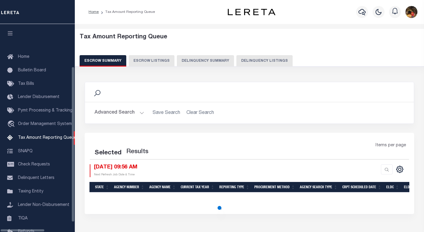
scroll to position [55, 0]
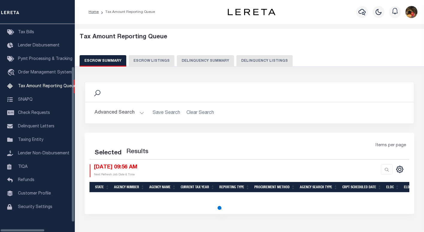
click at [261, 60] on button "Delinquency Listings" at bounding box center [264, 60] width 56 height 11
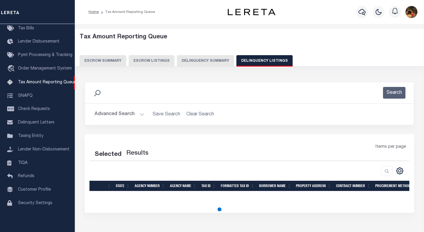
click at [262, 60] on button "Delinquency Listings" at bounding box center [264, 60] width 56 height 11
select select
select select "100"
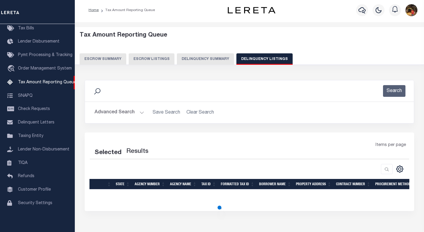
select select "100"
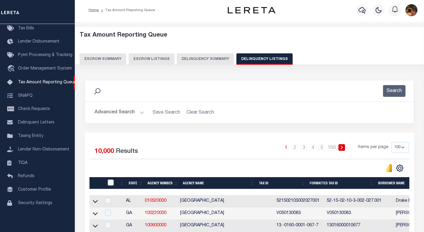
scroll to position [35, 0]
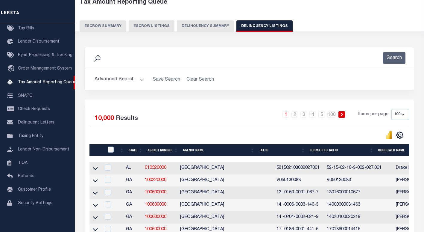
click at [118, 79] on button "Advanced Search" at bounding box center [120, 80] width 50 height 12
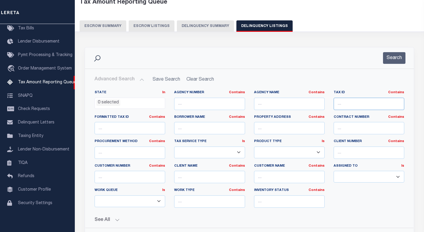
click at [354, 103] on input "text" at bounding box center [369, 104] width 71 height 12
paste input "[STREET_ADDRESS]"
drag, startPoint x: 388, startPoint y: 57, endPoint x: 300, endPoint y: 78, distance: 90.1
click at [388, 57] on button "Search" at bounding box center [394, 58] width 22 height 12
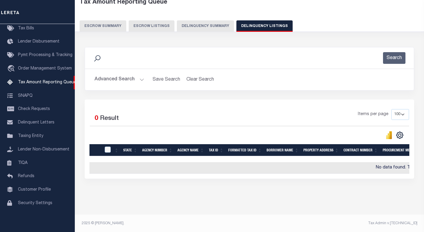
click at [130, 79] on button "Advanced Search" at bounding box center [120, 80] width 50 height 12
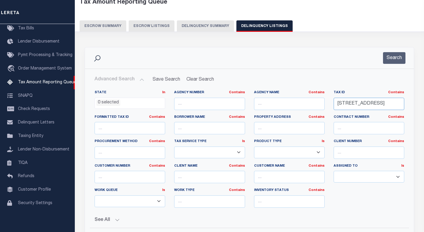
click at [372, 105] on input "[STREET_ADDRESS]" at bounding box center [369, 104] width 71 height 12
click at [372, 105] on input "17186 FIFTH ST" at bounding box center [369, 104] width 71 height 12
paste input "51-01-600-068-00"
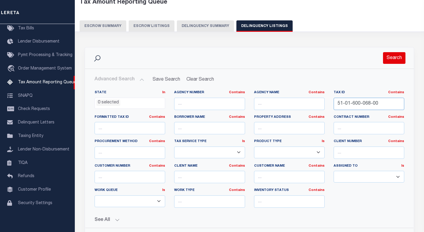
type input "51-01-600-068-00"
click at [397, 53] on button "Search" at bounding box center [394, 58] width 22 height 12
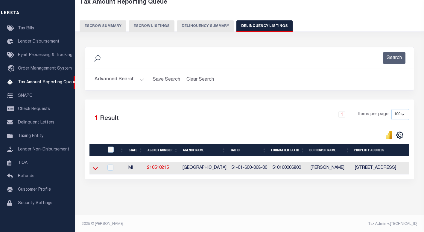
click at [96, 169] on icon at bounding box center [95, 168] width 5 height 6
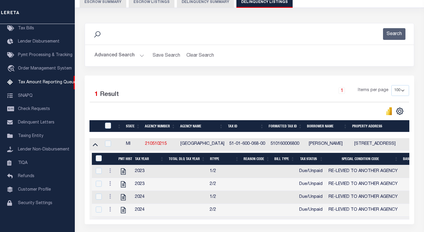
scroll to position [101, 0]
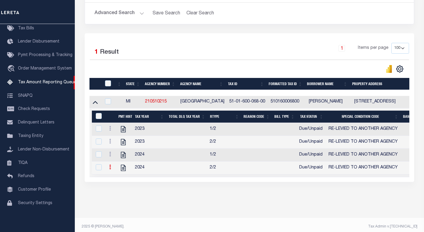
click at [110, 169] on icon at bounding box center [110, 166] width 2 height 5
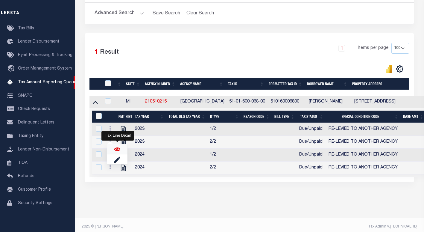
click at [116, 150] on img "" at bounding box center [117, 149] width 6 height 6
checkbox input "true"
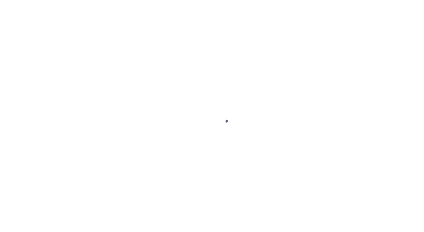
select select "DUE"
select select "31"
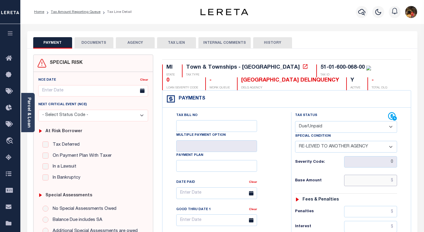
click at [384, 182] on input "text" at bounding box center [370, 179] width 53 height 11
paste input "3,310.97"
type input "$3,310.97"
type input "[DATE]"
click at [270, 135] on div "Tax Bill No Multiple Payment Option Payment Plan Clear" at bounding box center [225, 196] width 114 height 168
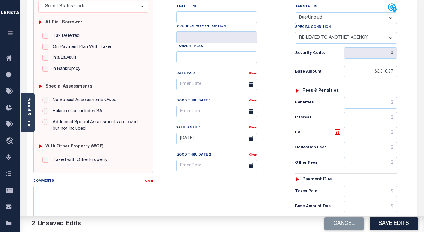
scroll to position [150, 0]
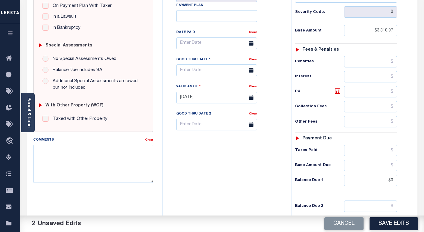
click at [241, 171] on div "Tax Bill No Multiple Payment Option Payment Plan Clear" at bounding box center [225, 94] width 123 height 264
click at [392, 181] on input "$0" at bounding box center [370, 179] width 53 height 11
paste input "2,949.23"
type input "$2,949.23"
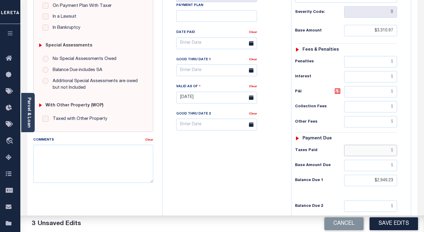
click at [370, 152] on input "text" at bounding box center [370, 149] width 53 height 11
paste input "361.74"
type input "$361.74"
click at [337, 92] on icon at bounding box center [337, 90] width 7 height 7
click at [387, 93] on input "$361.74" at bounding box center [370, 91] width 53 height 11
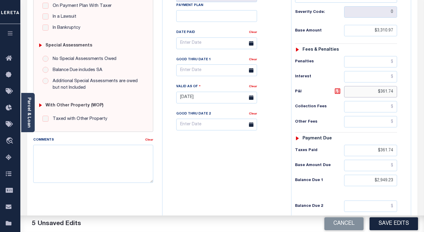
click at [387, 93] on input "$361.74" at bounding box center [370, 91] width 53 height 11
click at [259, 150] on div "Tax Bill No Multiple Payment Option Payment Plan Clear" at bounding box center [225, 94] width 123 height 264
type input "$.00"
click at [270, 156] on div "Tax Bill No Multiple Payment Option Payment Plan Clear" at bounding box center [225, 94] width 123 height 264
click at [217, 77] on body "Home Tax Amount Reporting Queue Tax Line Detail" at bounding box center [212, 77] width 424 height 454
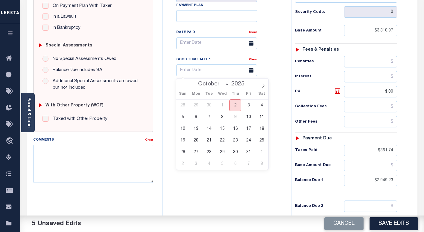
click at [237, 105] on span "2" at bounding box center [235, 105] width 12 height 12
type input "[DATE]"
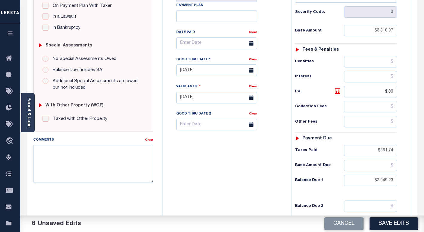
click at [234, 175] on div "Tax Bill No Multiple Payment Option Payment Plan Clear" at bounding box center [225, 94] width 123 height 264
click at [123, 159] on textarea "Comments" at bounding box center [93, 163] width 120 height 38
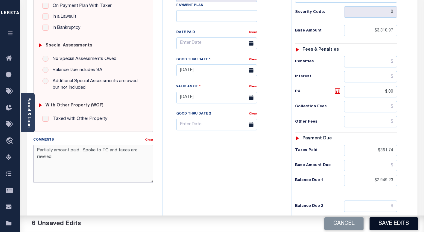
type textarea "Partially amount paid , Spoke to TC and taxes are reveled."
click at [403, 223] on button "Save Edits" at bounding box center [393, 223] width 48 height 13
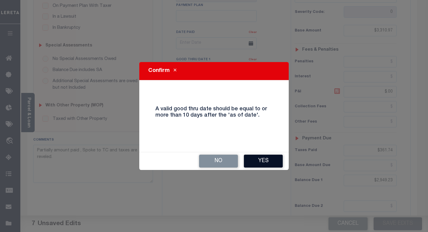
click at [265, 162] on button "Yes" at bounding box center [263, 160] width 39 height 13
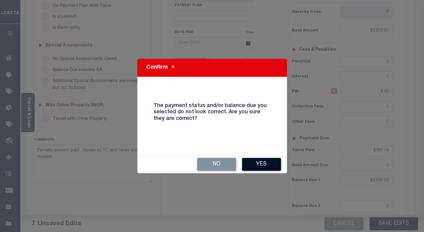
click at [268, 164] on button "Yes" at bounding box center [261, 164] width 39 height 13
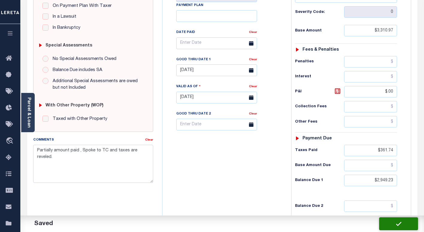
checkbox input "false"
type input "$3,310.97"
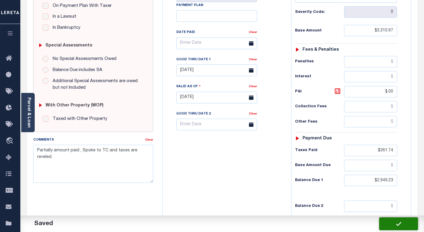
type input "$0"
type input "$361.74"
type input "$2,949.23"
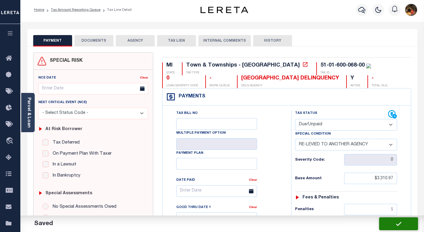
scroll to position [0, 0]
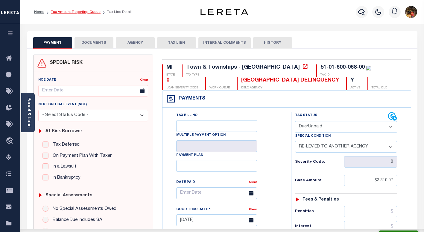
click at [69, 12] on link "Tax Amount Reporting Queue" at bounding box center [76, 12] width 50 height 4
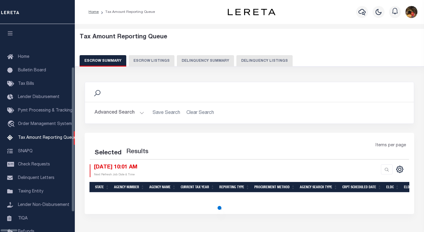
click at [243, 59] on button "Delinquency Listings" at bounding box center [264, 60] width 56 height 11
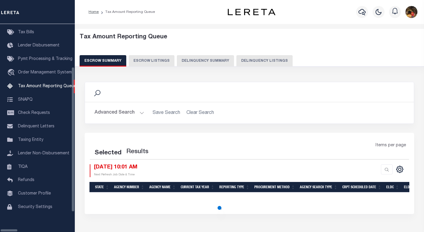
select select "100"
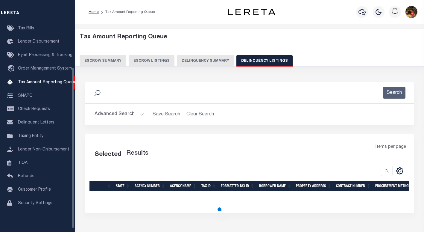
select select "100"
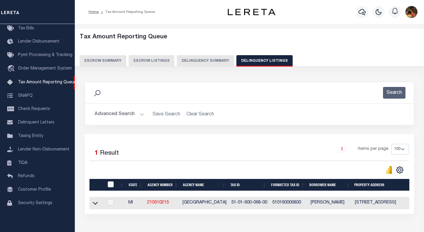
click at [94, 206] on icon at bounding box center [95, 203] width 5 height 6
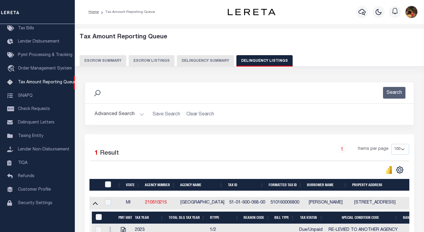
scroll to position [71, 0]
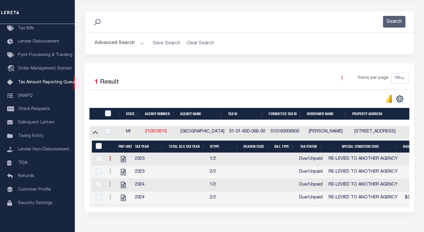
click at [108, 161] on link at bounding box center [110, 158] width 7 height 5
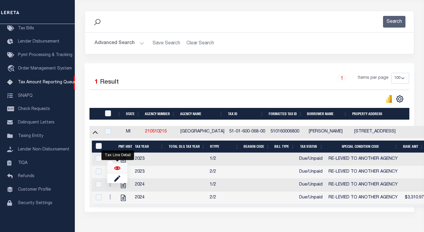
click at [120, 171] on img "" at bounding box center [117, 168] width 6 height 6
checkbox input "true"
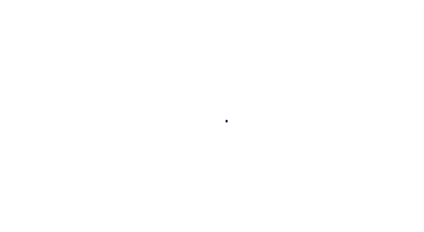
select select "DUE"
select select "31"
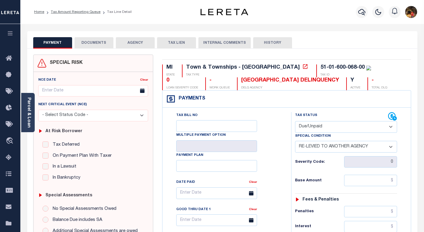
click at [273, 142] on div "Tax Bill No Multiple Payment Option Payment Plan Clear" at bounding box center [225, 196] width 114 height 168
drag, startPoint x: 309, startPoint y: 130, endPoint x: 307, endPoint y: 134, distance: 4.8
click at [309, 130] on select "- Select Status Code - Open Due/Unpaid Paid Incomplete No Tax Due Internal Refu…" at bounding box center [346, 127] width 102 height 12
select select "PYD"
click at [295, 121] on select "- Select Status Code - Open Due/Unpaid Paid Incomplete No Tax Due Internal Refu…" at bounding box center [346, 127] width 102 height 12
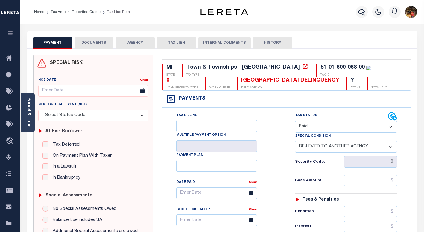
select select "0"
type input "[DATE]"
drag, startPoint x: 284, startPoint y: 160, endPoint x: 308, endPoint y: 166, distance: 25.2
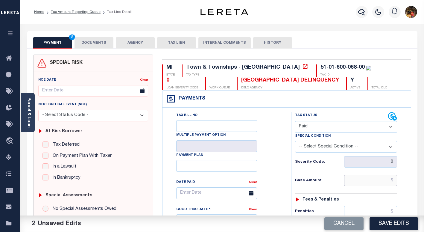
click at [360, 178] on input "text" at bounding box center [370, 179] width 53 height 11
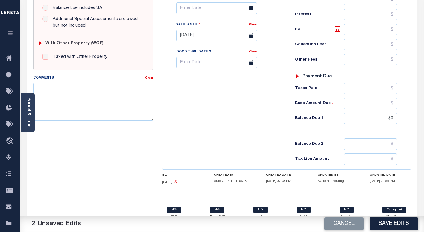
scroll to position [223, 0]
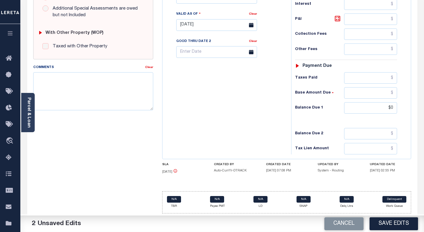
type input "$0.00"
click at [380, 107] on input "$0" at bounding box center [370, 107] width 53 height 11
click at [243, 120] on div "Tax Bill No Multiple Payment Option Payment Plan Clear" at bounding box center [225, 22] width 123 height 264
click at [222, 118] on div "Tax Bill No Multiple Payment Option Payment Plan Clear" at bounding box center [225, 22] width 123 height 264
click at [387, 106] on input "$.00" at bounding box center [370, 107] width 53 height 11
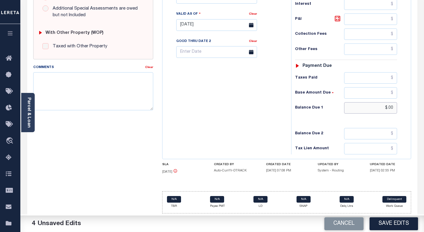
click at [387, 106] on input "$.00" at bounding box center [370, 107] width 53 height 11
type input "$00"
drag, startPoint x: 393, startPoint y: 108, endPoint x: 381, endPoint y: 108, distance: 11.7
click at [381, 108] on input "$00" at bounding box center [370, 107] width 53 height 11
type input "$0.00"
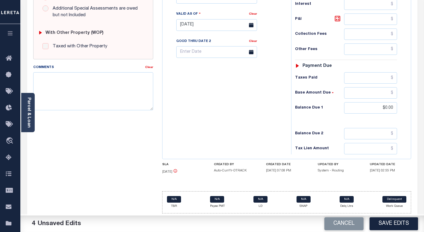
click at [229, 98] on div "Tax Bill No Multiple Payment Option Payment Plan Clear" at bounding box center [225, 22] width 123 height 264
click at [106, 83] on textarea "Comments" at bounding box center [93, 91] width 120 height 38
drag, startPoint x: 74, startPoint y: 80, endPoint x: 87, endPoint y: 81, distance: 12.4
click at [74, 80] on textarea "Spoke to [PERSON_NAME]" at bounding box center [93, 91] width 120 height 38
drag, startPoint x: 87, startPoint y: 81, endPoint x: 25, endPoint y: 77, distance: 61.8
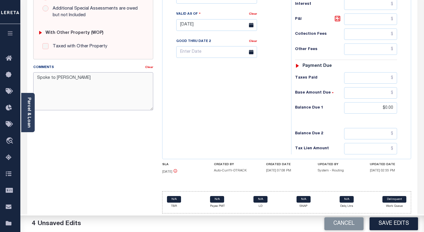
click at [25, 77] on div "PAYMENT 4 DOCUMENTS AGENCY DELINQUENT PAYEE" at bounding box center [222, 20] width 399 height 422
type textarea "Spoke to [PERSON_NAME]"
click at [398, 226] on button "Save Edits" at bounding box center [393, 223] width 48 height 13
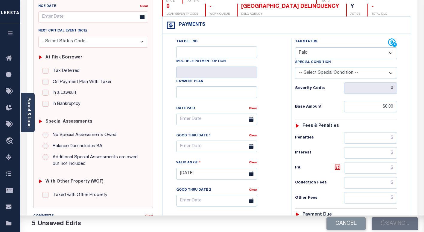
checkbox input "false"
type input "$0"
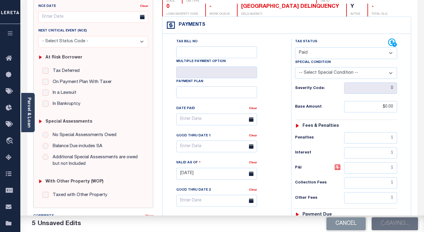
type input "$0"
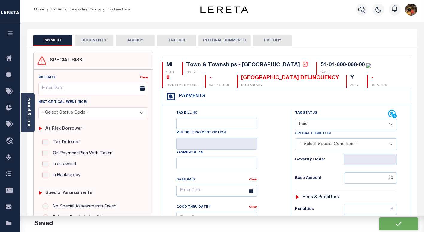
scroll to position [0, 0]
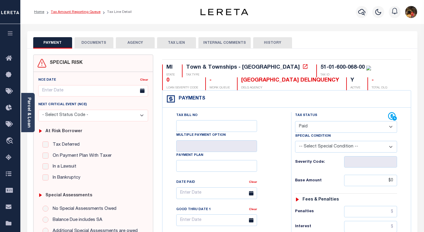
click at [77, 12] on link "Tax Amount Reporting Queue" at bounding box center [76, 12] width 50 height 4
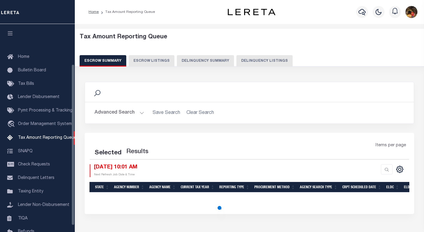
select select "100"
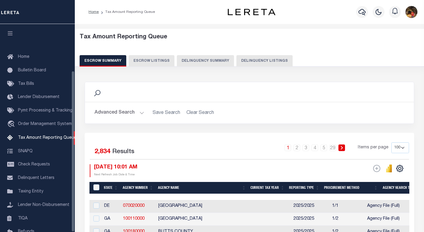
scroll to position [60, 0]
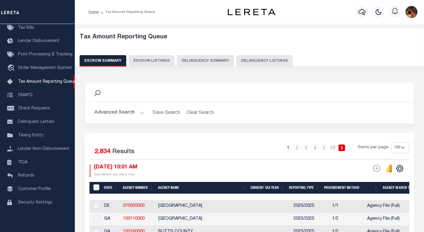
click at [100, 113] on button "Advanced Search" at bounding box center [120, 113] width 50 height 12
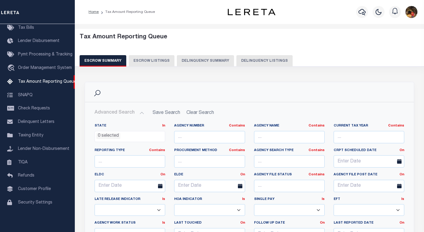
click at [264, 61] on button "Delinquency Listings" at bounding box center [264, 60] width 56 height 11
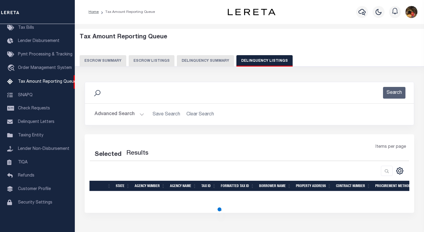
select select "100"
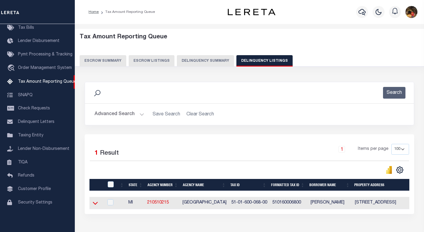
click at [96, 205] on icon at bounding box center [95, 203] width 5 height 3
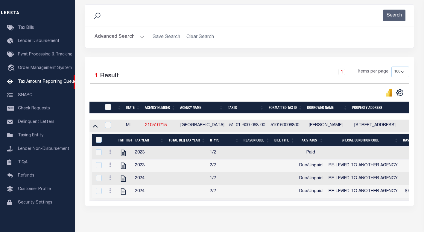
scroll to position [101, 0]
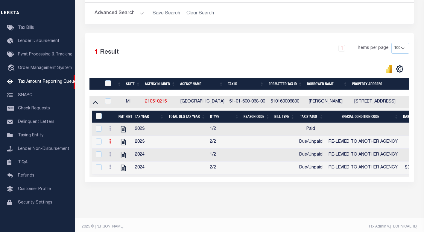
click at [111, 144] on link at bounding box center [110, 141] width 7 height 5
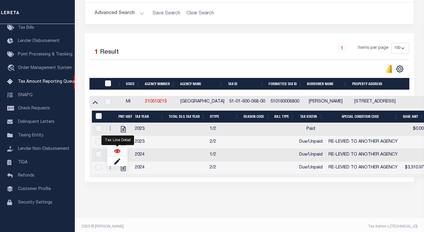
click at [117, 154] on img "" at bounding box center [117, 151] width 6 height 6
checkbox input "true"
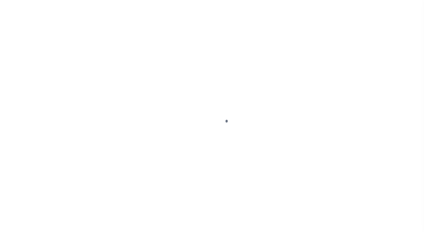
select select "DUE"
select select "31"
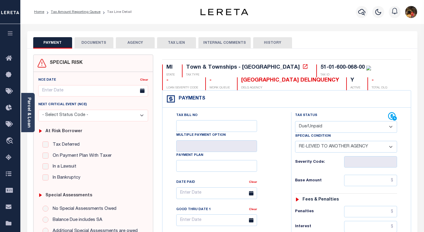
drag, startPoint x: 283, startPoint y: 136, endPoint x: 305, endPoint y: 132, distance: 22.4
drag, startPoint x: 324, startPoint y: 129, endPoint x: 321, endPoint y: 133, distance: 5.1
click at [324, 129] on select "- Select Status Code - Open Due/Unpaid Paid Incomplete No Tax Due Internal Refu…" at bounding box center [346, 127] width 102 height 12
select select "PYD"
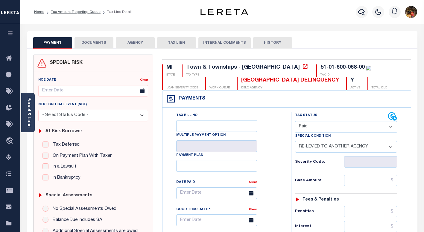
click at [295, 121] on select "- Select Status Code - Open Due/Unpaid Paid Incomplete No Tax Due Internal Refu…" at bounding box center [346, 127] width 102 height 12
select select "0"
type input "[DATE]"
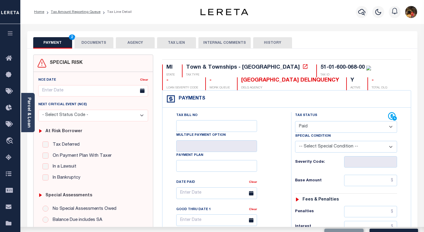
drag, startPoint x: 289, startPoint y: 160, endPoint x: 326, endPoint y: 174, distance: 39.2
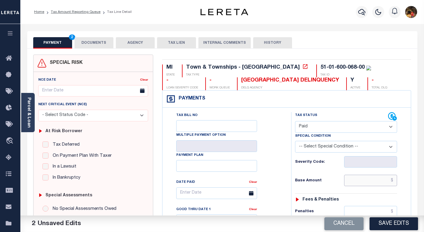
click at [366, 181] on input "text" at bounding box center [370, 179] width 53 height 11
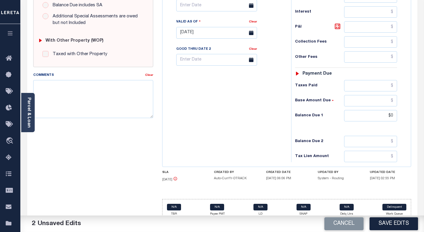
scroll to position [223, 0]
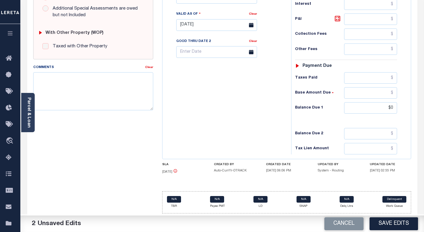
type input "$0.00"
drag, startPoint x: 251, startPoint y: 126, endPoint x: 298, endPoint y: 150, distance: 52.6
click at [259, 129] on div "Tax Bill No Multiple Payment Option Payment Plan Clear" at bounding box center [225, 22] width 123 height 264
click at [79, 93] on textarea "Comments" at bounding box center [93, 91] width 120 height 38
paste textarea "Spoke to [PERSON_NAME]"
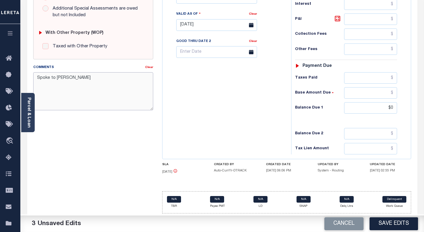
type textarea "Spoke to [PERSON_NAME]"
click at [183, 100] on div "Tax Bill No Multiple Payment Option Payment Plan Clear" at bounding box center [225, 22] width 123 height 264
click at [378, 220] on button "Save Edits" at bounding box center [393, 223] width 48 height 13
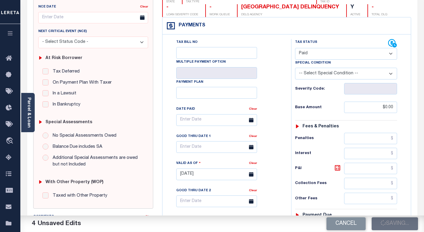
checkbox input "false"
type input "$0"
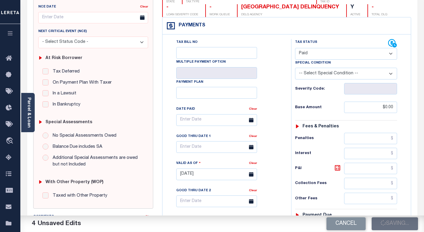
type input "$0"
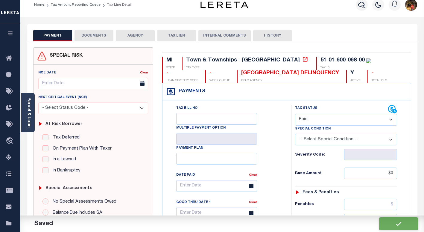
scroll to position [0, 0]
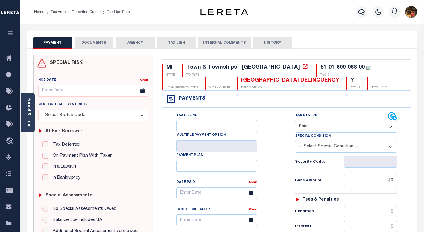
drag, startPoint x: 82, startPoint y: 11, endPoint x: 84, endPoint y: 14, distance: 3.3
click at [82, 11] on link "Tax Amount Reporting Queue" at bounding box center [76, 12] width 50 height 4
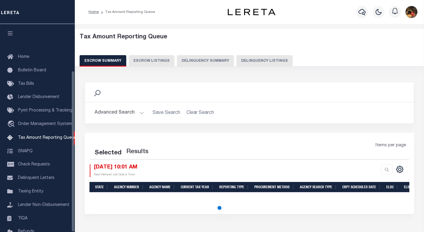
click at [276, 93] on div "Search" at bounding box center [249, 92] width 319 height 10
click at [263, 62] on button "Delinquency Listings" at bounding box center [264, 60] width 56 height 11
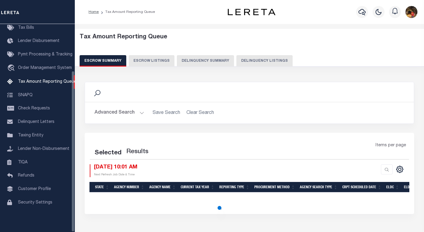
select select "100"
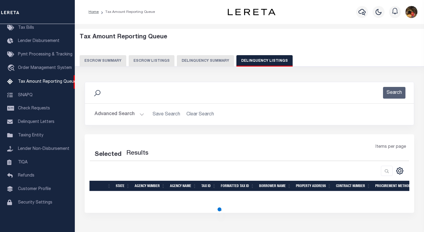
select select "100"
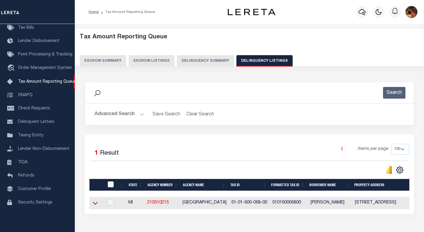
click at [95, 203] on icon at bounding box center [95, 203] width 5 height 6
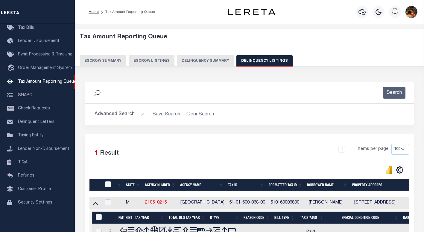
scroll to position [71, 0]
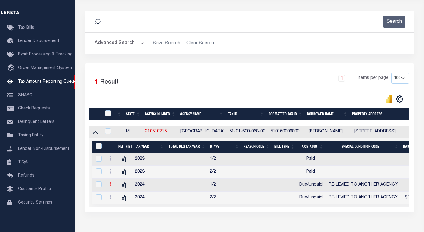
click at [109, 187] on link at bounding box center [110, 184] width 7 height 5
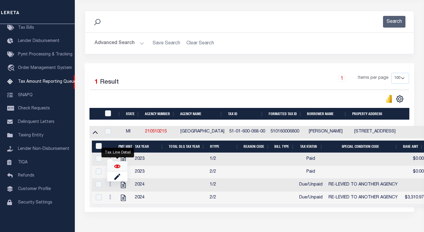
click at [117, 166] on img "" at bounding box center [117, 166] width 6 height 6
checkbox input "true"
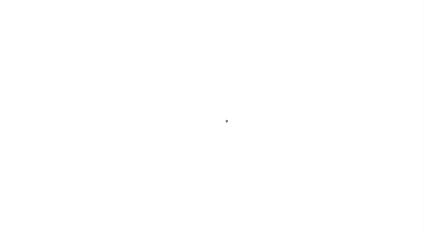
select select "DUE"
select select "31"
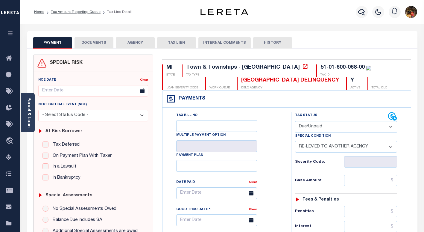
click at [281, 129] on div "Tax Bill No Multiple Payment Option Payment Plan Clear" at bounding box center [225, 196] width 114 height 168
click at [319, 126] on select "- Select Status Code - Open Due/Unpaid Paid Incomplete No Tax Due Internal Refu…" at bounding box center [346, 127] width 102 height 12
select select "PYD"
click at [295, 121] on select "- Select Status Code - Open Due/Unpaid Paid Incomplete No Tax Due Internal Refu…" at bounding box center [346, 127] width 102 height 12
select select "0"
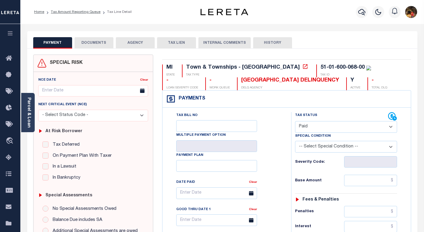
type input "[DATE]"
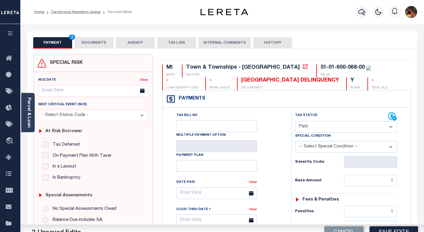
drag, startPoint x: 280, startPoint y: 159, endPoint x: 326, endPoint y: 169, distance: 46.6
click at [281, 159] on div "Tax Bill No Multiple Payment Option Payment Plan Clear" at bounding box center [225, 196] width 114 height 168
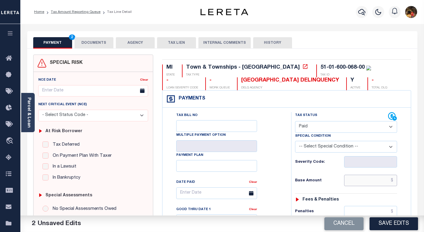
click at [357, 181] on input "text" at bounding box center [370, 179] width 53 height 11
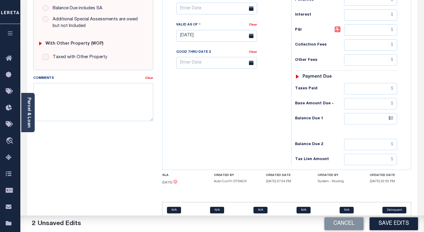
scroll to position [223, 0]
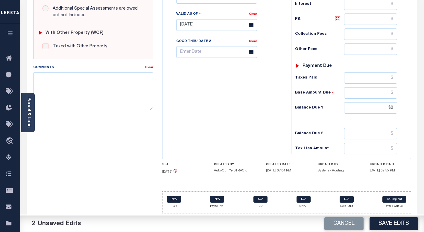
type input "$0.00"
click at [180, 117] on div "Tax Bill No Multiple Payment Option Payment Plan Clear" at bounding box center [225, 22] width 123 height 264
click at [117, 92] on textarea "Comments" at bounding box center [93, 91] width 120 height 38
paste textarea "Spoke to [PERSON_NAME]"
type textarea "Spoke to [PERSON_NAME]"
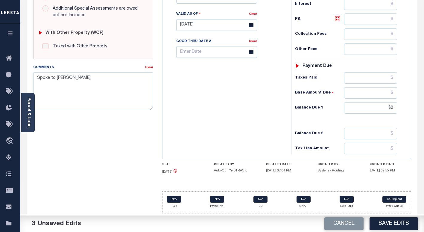
click at [231, 101] on div "Tax Bill No Multiple Payment Option Payment Plan Clear" at bounding box center [225, 22] width 123 height 264
click at [405, 221] on button "Save Edits" at bounding box center [393, 223] width 48 height 13
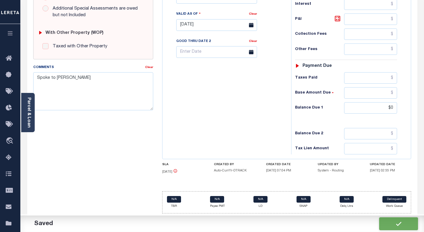
checkbox input "false"
type input "$0"
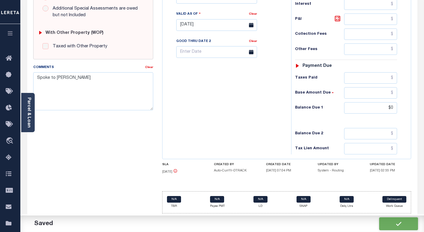
type input "$0"
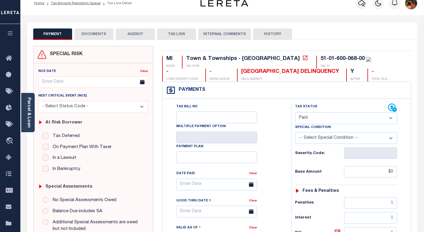
scroll to position [0, 0]
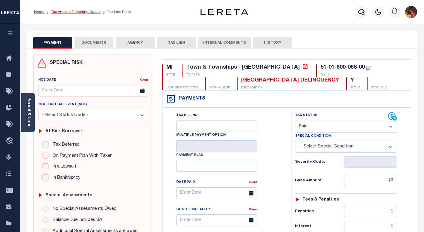
click at [64, 12] on link "Tax Amount Reporting Queue" at bounding box center [76, 12] width 50 height 4
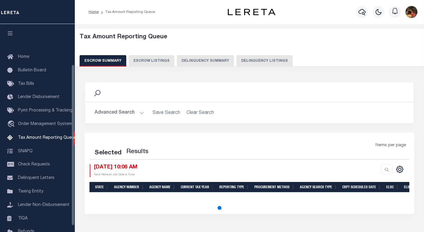
click at [273, 61] on button "Delinquency Listings" at bounding box center [264, 60] width 56 height 11
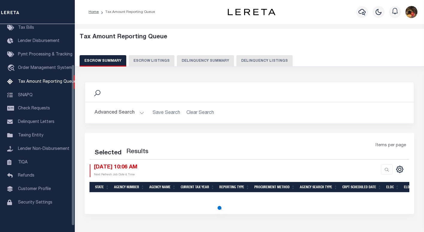
select select "100"
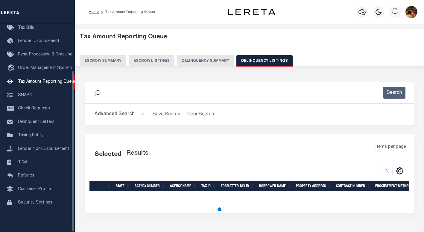
select select "100"
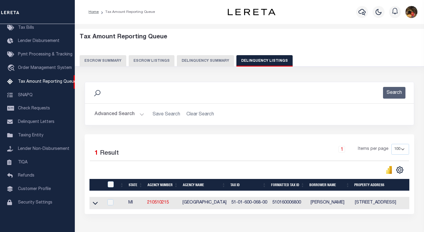
click at [95, 204] on icon at bounding box center [95, 203] width 5 height 6
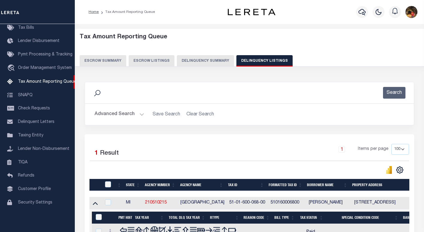
scroll to position [111, 0]
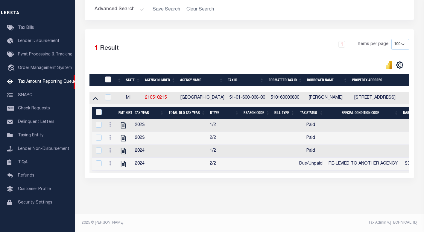
drag, startPoint x: 109, startPoint y: 71, endPoint x: 109, endPoint y: 76, distance: 5.1
click at [109, 76] on input "checkbox" at bounding box center [108, 79] width 6 height 6
checkbox input "true"
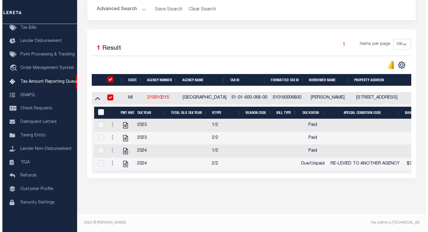
scroll to position [110, 0]
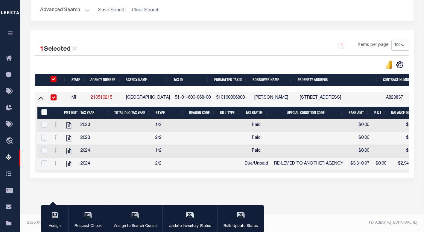
click at [44, 109] on input "&nbsp;" at bounding box center [44, 112] width 6 height 6
checkbox input "true"
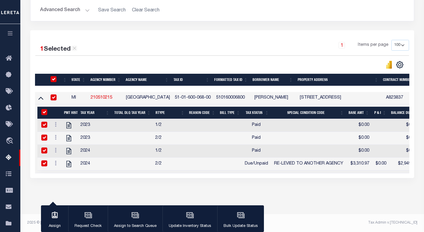
checkbox input "true"
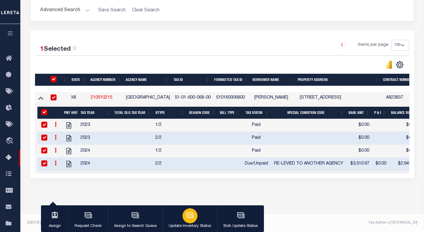
click at [196, 219] on button "Update Inventory Status" at bounding box center [189, 218] width 55 height 27
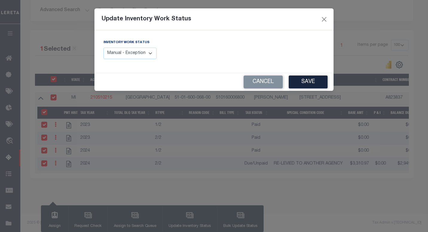
click at [135, 57] on select "Manual - Exception Pended - Awaiting Search Late Add Exception Completed" at bounding box center [130, 54] width 53 height 12
select select "4"
click at [104, 48] on select "Manual - Exception Pended - Awaiting Search Late Add Exception Completed" at bounding box center [130, 54] width 53 height 12
click at [319, 81] on button "Save" at bounding box center [308, 81] width 39 height 13
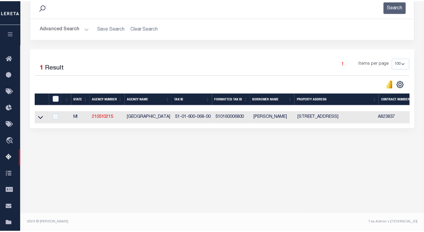
scroll to position [86, 0]
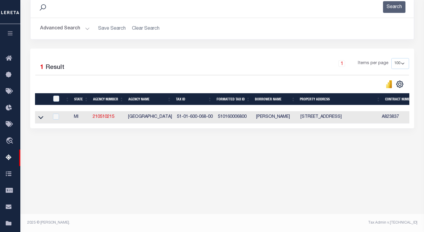
click at [63, 30] on button "Advanced Search" at bounding box center [65, 29] width 50 height 12
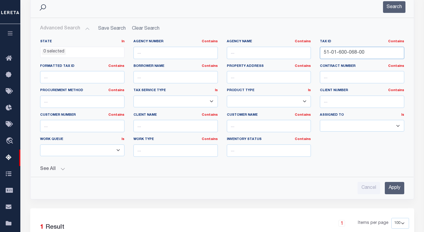
click at [357, 48] on input "51-01-600-068-00" at bounding box center [362, 53] width 84 height 12
paste input "01 021 046 45"
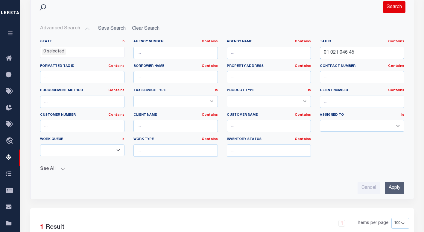
type input "01 021 046 45"
click at [390, 4] on button "Search" at bounding box center [394, 7] width 22 height 12
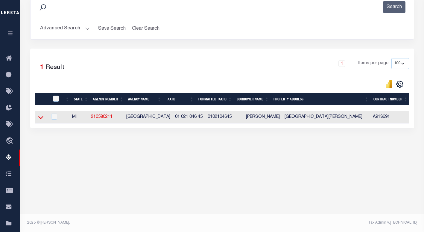
drag, startPoint x: 40, startPoint y: 118, endPoint x: 124, endPoint y: 85, distance: 89.7
click at [40, 118] on icon at bounding box center [40, 117] width 5 height 6
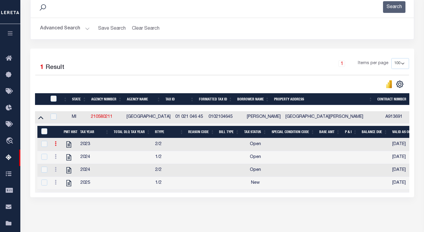
click at [55, 146] on icon at bounding box center [56, 143] width 2 height 5
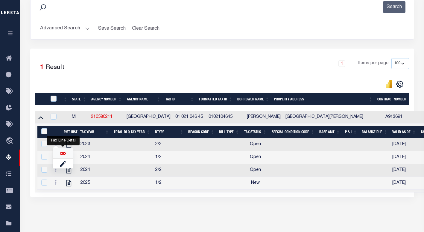
click at [62, 155] on img "" at bounding box center [63, 153] width 6 height 6
checkbox input "false"
checkbox input "true"
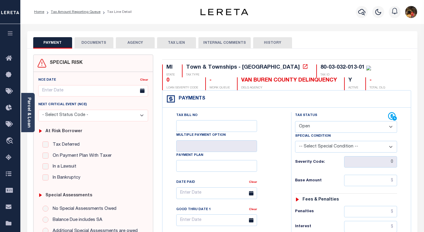
drag, startPoint x: 272, startPoint y: 134, endPoint x: 293, endPoint y: 130, distance: 21.8
click at [274, 134] on div "Tax Bill No Multiple Payment Option Payment Plan Clear" at bounding box center [225, 196] width 114 height 168
click at [306, 127] on select "- Select Status Code - Open Due/Unpaid Paid Incomplete No Tax Due Internal Refu…" at bounding box center [346, 127] width 102 height 12
drag, startPoint x: 278, startPoint y: 136, endPoint x: 278, endPoint y: 129, distance: 7.2
click at [278, 136] on div "Tax Bill No Multiple Payment Option Payment Plan Clear" at bounding box center [225, 196] width 114 height 168
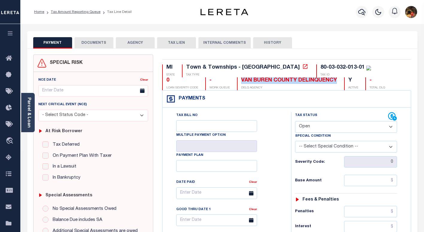
drag, startPoint x: 261, startPoint y: 80, endPoint x: 167, endPoint y: 81, distance: 94.5
click at [167, 81] on div "MI STATE Town & Townships - MI TAX TYPE 80-03-032-013-01 TAX ID 0 LOAN SEVERITY…" at bounding box center [286, 77] width 249 height 26
copy div "VAN BUREN COUNTY DELINQUENCY"
click at [28, 111] on link "Parcel & Loan" at bounding box center [29, 112] width 4 height 30
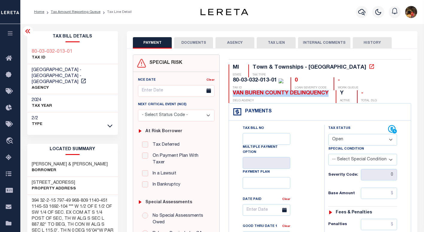
click at [63, 179] on h3 "55434 48TH AVE" at bounding box center [54, 182] width 44 height 6
drag, startPoint x: 66, startPoint y: 176, endPoint x: 30, endPoint y: 176, distance: 35.9
click at [30, 176] on div "55434 48TH AVE Property Address" at bounding box center [72, 185] width 91 height 18
copy h3 "55434 48TH AVE"
click at [78, 167] on p "Borrower" at bounding box center [70, 170] width 76 height 6
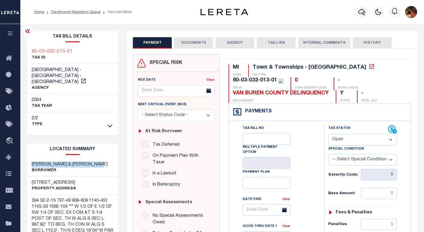
drag, startPoint x: 104, startPoint y: 157, endPoint x: 26, endPoint y: 157, distance: 77.8
copy h3 "PETERSHEIM BENEDICT & POLLY"
drag, startPoint x: 310, startPoint y: 147, endPoint x: 324, endPoint y: 145, distance: 14.5
click at [310, 147] on div "Tax Bill No Multiple Payment Option Payment Plan Clear" at bounding box center [275, 211] width 80 height 172
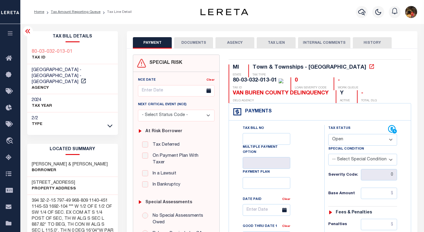
drag, startPoint x: 347, startPoint y: 139, endPoint x: 343, endPoint y: 142, distance: 5.1
click at [347, 139] on select "- Select Status Code - Open Due/Unpaid Paid Incomplete No Tax Due Internal Refu…" at bounding box center [362, 140] width 69 height 12
select select "PYD"
click at [328, 134] on select "- Select Status Code - Open Due/Unpaid Paid Incomplete No Tax Due Internal Refu…" at bounding box center [362, 140] width 69 height 12
type input "[DATE]"
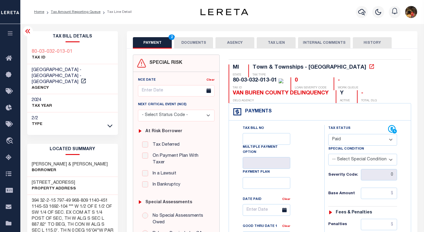
click at [314, 163] on div "Tax Bill No Multiple Payment Option Payment Plan Clear" at bounding box center [275, 211] width 80 height 172
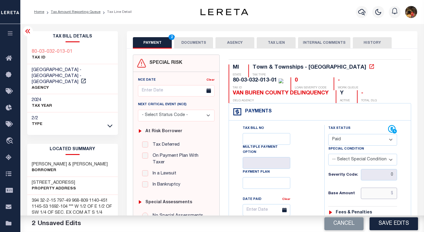
click at [368, 193] on input "text" at bounding box center [379, 192] width 36 height 11
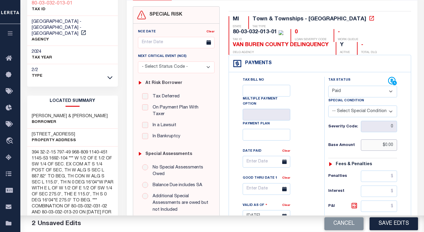
scroll to position [30, 0]
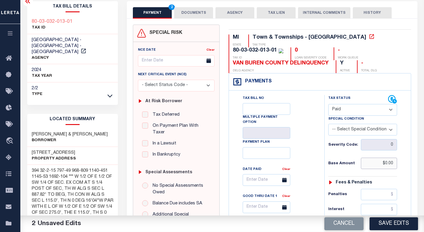
type input "$0.00"
click at [25, 4] on icon at bounding box center [27, 1] width 7 height 7
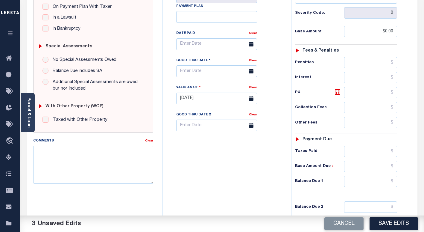
scroll to position [150, 0]
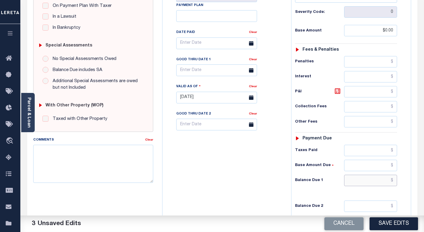
click at [373, 181] on input "text" at bounding box center [370, 179] width 53 height 11
type input "$0.00"
click at [185, 156] on div "Tax Bill No Multiple Payment Option Payment Plan Clear" at bounding box center [225, 94] width 123 height 264
click at [124, 156] on textarea "Comments" at bounding box center [93, 163] width 120 height 38
drag, startPoint x: 264, startPoint y: 176, endPoint x: 283, endPoint y: 186, distance: 22.2
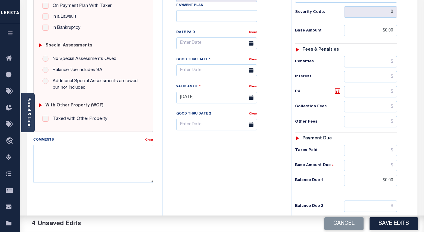
click at [272, 178] on div "Tax Bill No Multiple Payment Option Payment Plan Clear" at bounding box center [225, 94] width 123 height 264
click at [386, 223] on button "Save Edits" at bounding box center [393, 223] width 48 height 13
checkbox input "false"
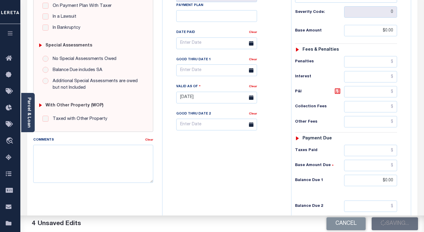
checkbox input "false"
type input "$0"
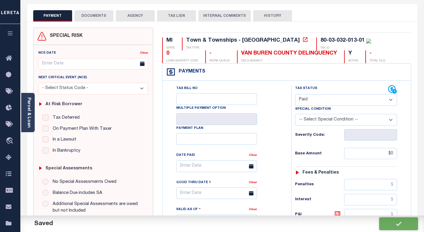
scroll to position [0, 0]
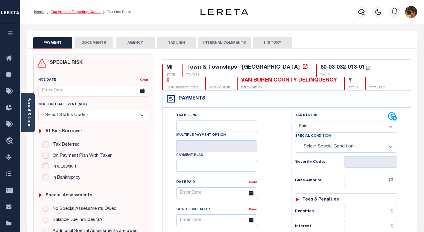
click at [83, 13] on link "Tax Amount Reporting Queue" at bounding box center [76, 12] width 50 height 4
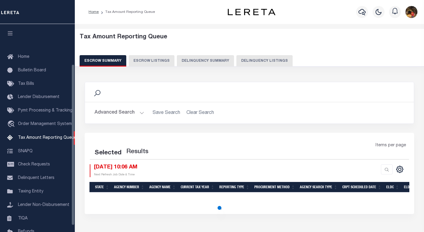
click at [267, 60] on button "Delinquency Listings" at bounding box center [264, 60] width 56 height 11
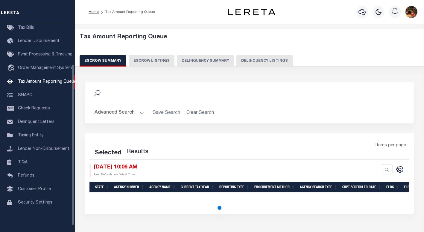
select select "100"
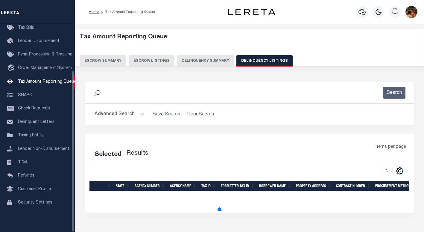
select select "100"
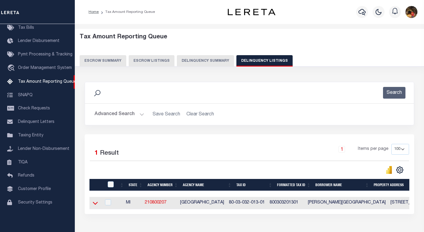
drag, startPoint x: 95, startPoint y: 203, endPoint x: 124, endPoint y: 130, distance: 78.2
click at [95, 203] on icon at bounding box center [95, 203] width 5 height 6
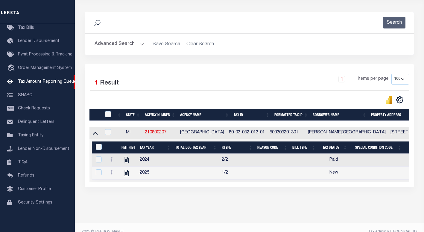
scroll to position [71, 0]
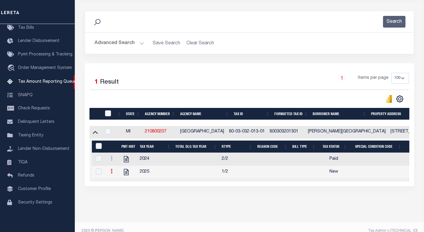
click at [111, 173] on icon at bounding box center [112, 170] width 2 height 5
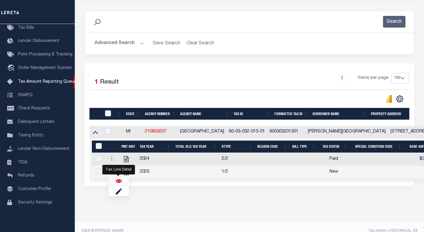
click at [117, 183] on img "" at bounding box center [119, 181] width 6 height 6
checkbox input "true"
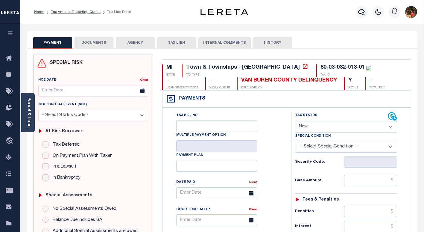
drag, startPoint x: 287, startPoint y: 129, endPoint x: 303, endPoint y: 132, distance: 16.1
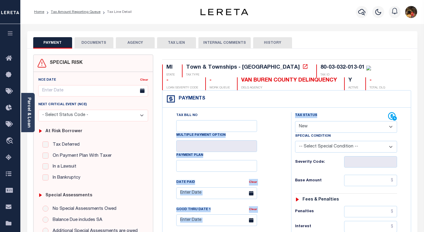
click at [330, 127] on select "- Select Status Code - Open Due/Unpaid Paid Incomplete No Tax Due Internal Refu…" at bounding box center [346, 127] width 102 height 12
select select "PYD"
click at [295, 121] on select "- Select Status Code - Open Due/Unpaid Paid Incomplete No Tax Due Internal Refu…" at bounding box center [346, 127] width 102 height 12
type input "[DATE]"
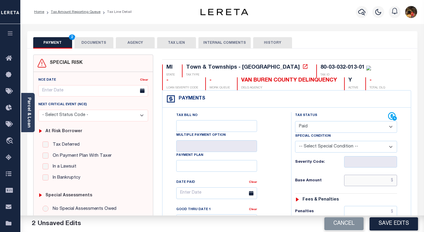
click at [355, 179] on input "text" at bounding box center [370, 179] width 53 height 11
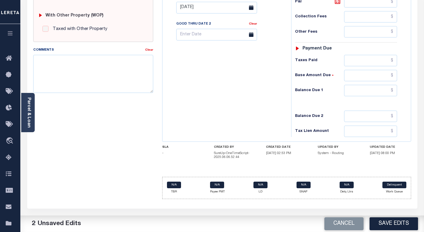
scroll to position [245, 0]
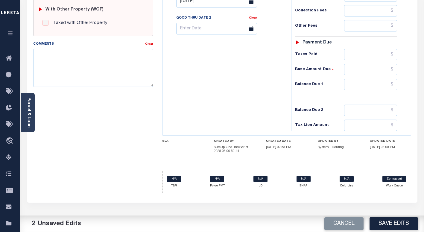
type input "$0.00"
click at [374, 86] on input "text" at bounding box center [370, 84] width 53 height 11
type input "$0.00"
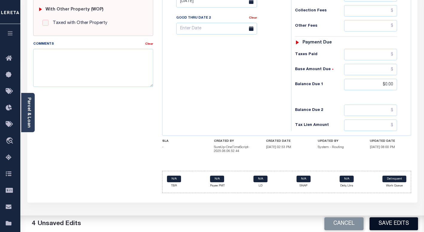
click at [389, 224] on button "Save Edits" at bounding box center [393, 223] width 48 height 13
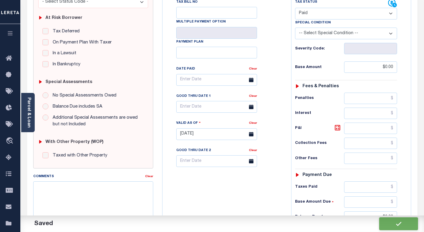
checkbox input "false"
type input "$0"
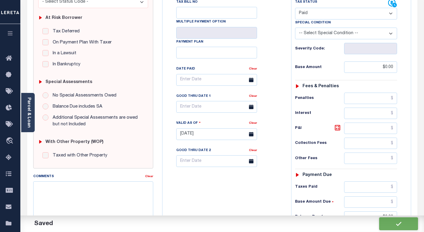
type input "$0"
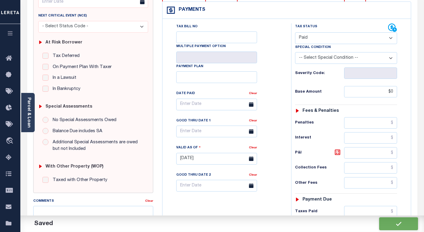
scroll to position [0, 0]
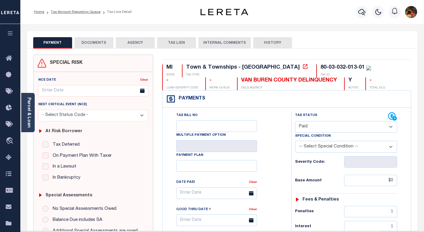
click at [95, 44] on button "DOCUMENTS" at bounding box center [93, 42] width 39 height 11
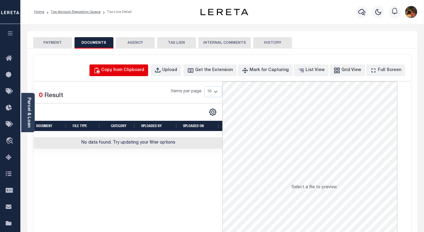
click at [128, 69] on div "Copy from Clipboard" at bounding box center [122, 70] width 43 height 7
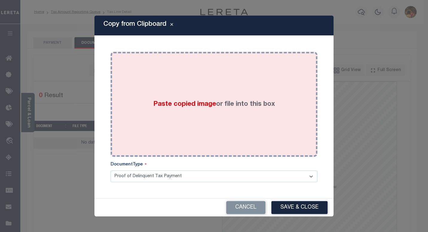
click at [219, 120] on div "Paste copied image or file into this box" at bounding box center [214, 104] width 198 height 96
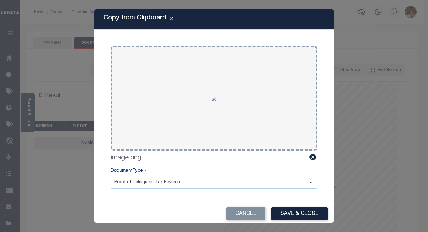
click at [309, 222] on div "Cancel Save & Close" at bounding box center [214, 214] width 239 height 18
click at [308, 213] on button "Save & Close" at bounding box center [300, 213] width 56 height 13
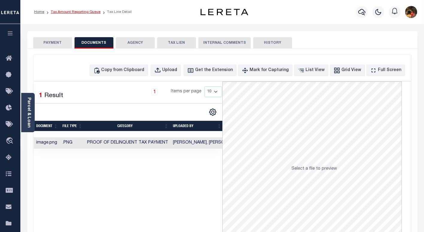
click at [68, 10] on link "Tax Amount Reporting Queue" at bounding box center [76, 12] width 50 height 4
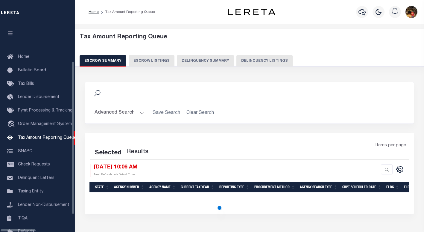
click at [255, 59] on button "Delinquency Listings" at bounding box center [264, 60] width 56 height 11
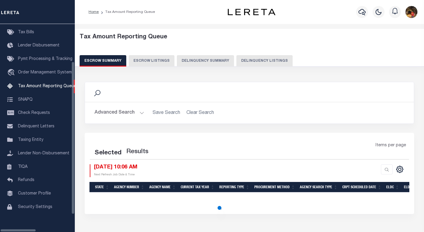
select select "100"
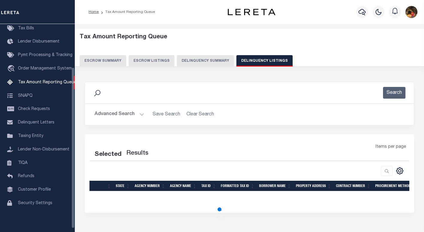
select select "100"
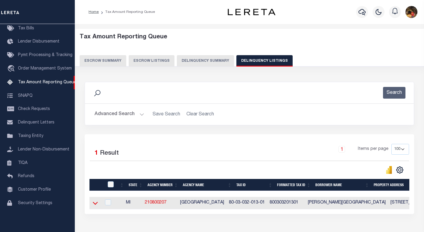
click at [97, 204] on icon at bounding box center [95, 203] width 5 height 3
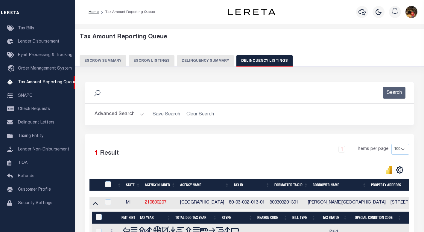
scroll to position [85, 0]
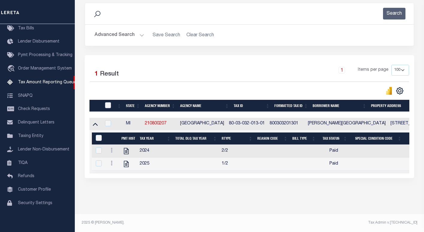
click at [109, 102] on input "checkbox" at bounding box center [108, 105] width 6 height 6
checkbox input "true"
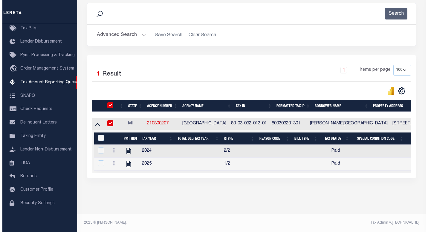
scroll to position [84, 0]
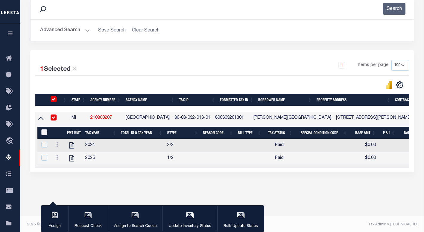
click at [46, 135] on input "&nbsp;" at bounding box center [44, 132] width 6 height 6
checkbox input "true"
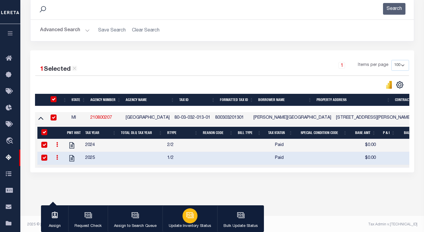
click at [193, 223] on p "Update Inventory Status" at bounding box center [190, 226] width 42 height 6
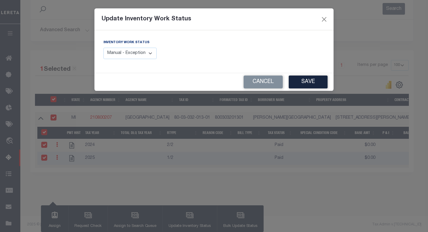
click at [133, 55] on select "Manual - Exception Pended - Awaiting Search Late Add Exception Completed" at bounding box center [130, 54] width 53 height 12
select select "4"
click at [104, 48] on select "Manual - Exception Pended - Awaiting Search Late Add Exception Completed" at bounding box center [130, 54] width 53 height 12
click at [319, 84] on button "Save" at bounding box center [308, 81] width 39 height 13
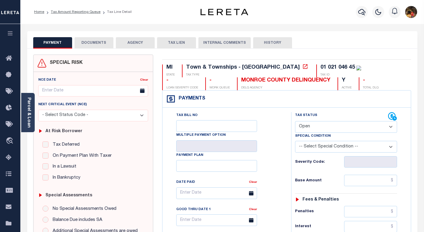
click at [272, 115] on div "Tax Bill No Multiple Payment Option Payment Plan Clear" at bounding box center [225, 196] width 114 height 168
click at [251, 80] on div "MONROE COUNTY DELINQUENCY" at bounding box center [285, 80] width 89 height 7
drag, startPoint x: 257, startPoint y: 80, endPoint x: 165, endPoint y: 81, distance: 92.1
click at [165, 81] on div "MI STATE Town & Townships - MI TAX TYPE 01 021 046 45 TAX ID - LOAN SEVERITY CO…" at bounding box center [286, 77] width 249 height 26
copy div "MONROE COUNTY DELINQUENCY"
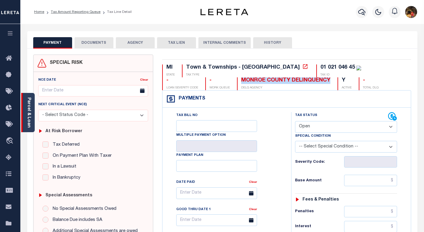
click at [28, 107] on link "Parcel & Loan" at bounding box center [29, 112] width 4 height 30
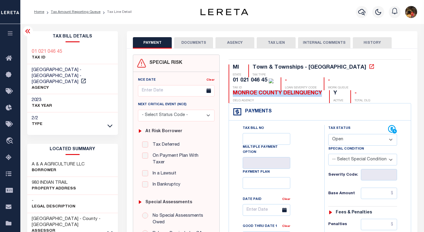
click at [61, 179] on h3 "980 INDIAN TRAIL" at bounding box center [54, 182] width 44 height 6
drag, startPoint x: 70, startPoint y: 176, endPoint x: 25, endPoint y: 176, distance: 45.8
copy h3 "980 INDIAN TRAIL"
drag, startPoint x: 300, startPoint y: 143, endPoint x: 321, endPoint y: 148, distance: 21.9
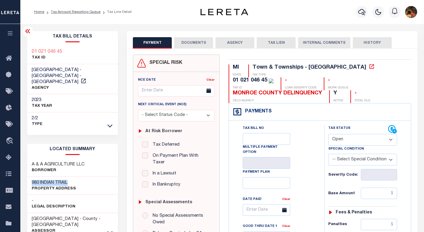
click at [304, 144] on div "Tax Bill No Multiple Payment Option Payment Plan Clear" at bounding box center [275, 211] width 80 height 172
drag, startPoint x: 348, startPoint y: 140, endPoint x: 346, endPoint y: 143, distance: 4.0
click at [348, 140] on select "- Select Status Code - Open Due/Unpaid Paid Incomplete No Tax Due Internal Refu…" at bounding box center [362, 140] width 69 height 12
select select "PYD"
click at [328, 134] on select "- Select Status Code - Open Due/Unpaid Paid Incomplete No Tax Due Internal Refu…" at bounding box center [362, 140] width 69 height 12
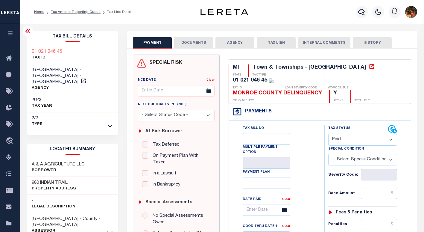
type input "[DATE]"
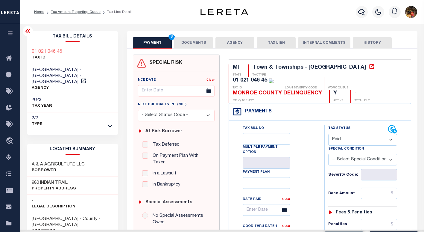
drag, startPoint x: 316, startPoint y: 172, endPoint x: 344, endPoint y: 193, distance: 34.7
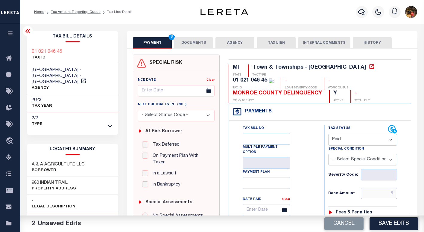
click at [376, 197] on input "text" at bounding box center [379, 192] width 36 height 11
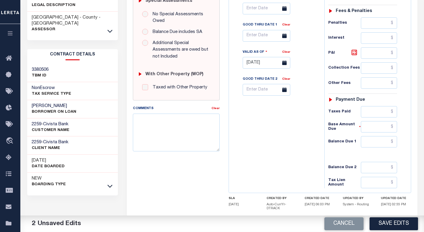
scroll to position [238, 0]
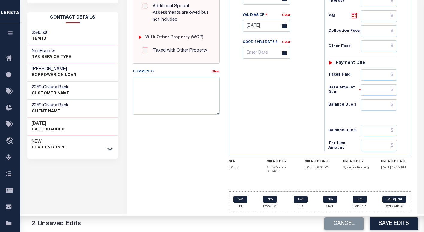
type input "$0.00"
click at [372, 104] on input "text" at bounding box center [379, 104] width 36 height 11
type input "$0.00"
drag, startPoint x: 280, startPoint y: 96, endPoint x: 386, endPoint y: 199, distance: 148.1
click at [284, 99] on div "Tax Bill No Multiple Payment Option Payment Plan Clear" at bounding box center [274, 19] width 89 height 264
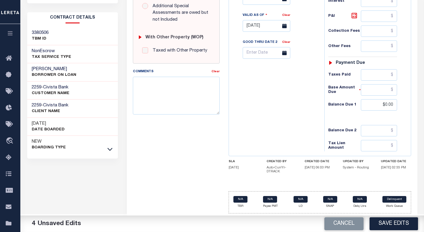
drag, startPoint x: 389, startPoint y: 220, endPoint x: 317, endPoint y: 193, distance: 75.9
click at [388, 220] on button "Save Edits" at bounding box center [393, 223] width 48 height 13
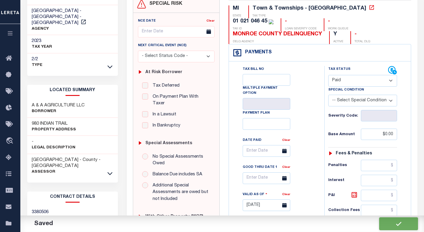
checkbox input "false"
type input "$0"
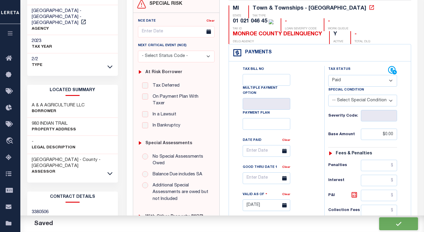
type input "$0"
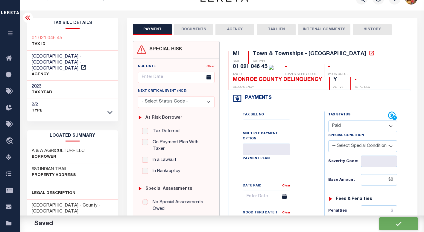
scroll to position [0, 0]
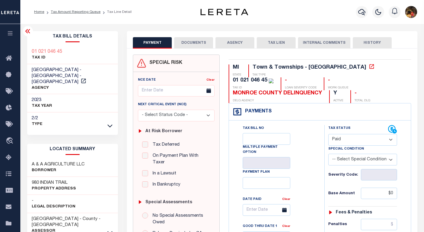
click at [185, 41] on button "DOCUMENTS" at bounding box center [193, 42] width 39 height 11
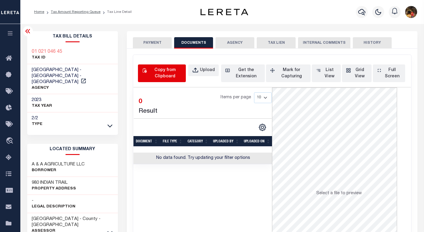
click at [176, 74] on div "Copy from Clipboard" at bounding box center [165, 73] width 34 height 13
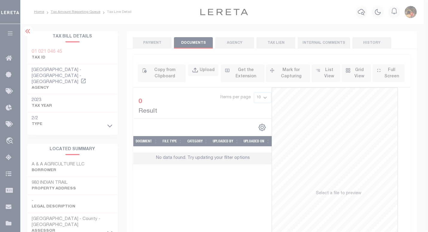
click at [0, 0] on div "Paste copied image or file into this box" at bounding box center [0, 0] width 0 height 0
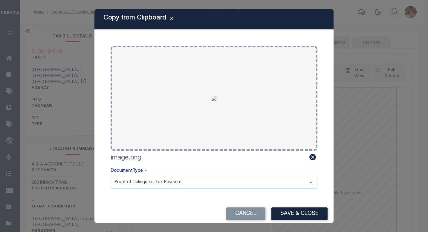
click at [302, 188] on select "Proof of Delinquent Tax Payment" at bounding box center [214, 182] width 207 height 12
drag, startPoint x: 299, startPoint y: 214, endPoint x: 284, endPoint y: 211, distance: 15.5
click at [299, 214] on button "Save & Close" at bounding box center [300, 213] width 56 height 13
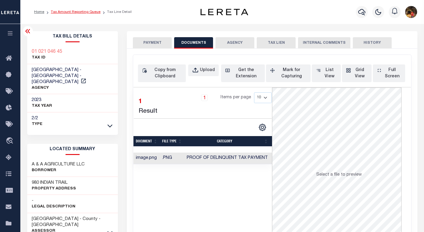
click at [75, 12] on link "Tax Amount Reporting Queue" at bounding box center [76, 12] width 50 height 4
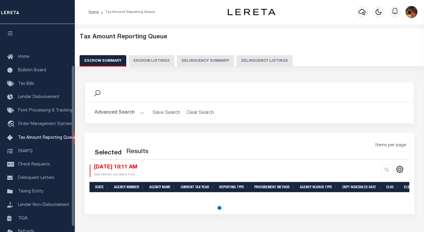
click at [248, 60] on button "Delinquency Listings" at bounding box center [264, 60] width 56 height 11
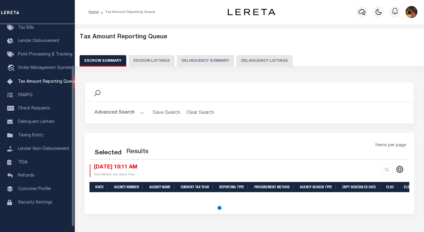
select select "100"
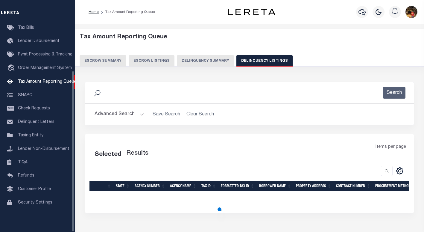
select select "100"
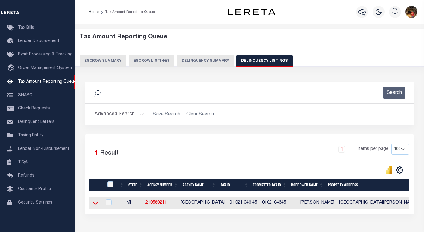
click at [94, 203] on icon at bounding box center [95, 203] width 5 height 6
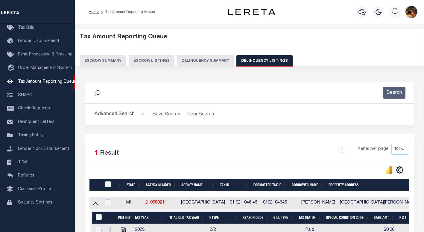
scroll to position [90, 0]
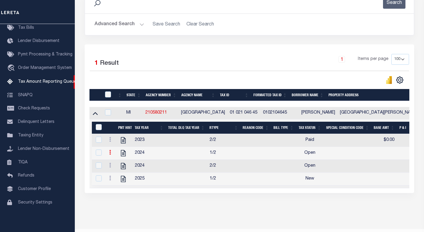
click at [107, 155] on link at bounding box center [110, 152] width 7 height 5
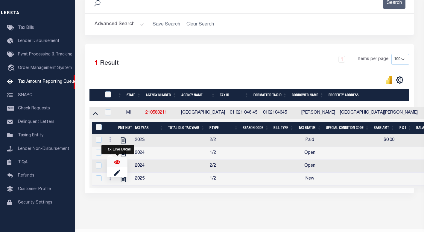
click at [115, 163] on img "" at bounding box center [117, 162] width 6 height 6
checkbox input "true"
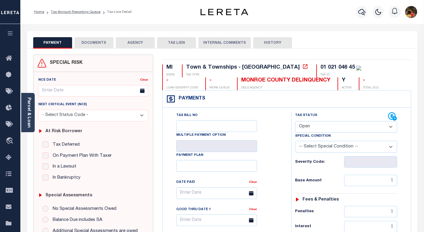
drag, startPoint x: 284, startPoint y: 130, endPoint x: 317, endPoint y: 129, distance: 32.9
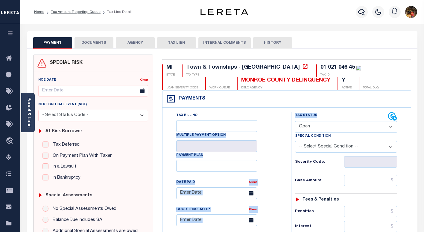
drag, startPoint x: 318, startPoint y: 129, endPoint x: 318, endPoint y: 133, distance: 4.5
click at [318, 129] on select "- Select Status Code - Open Due/Unpaid Paid Incomplete No Tax Due Internal Refu…" at bounding box center [346, 127] width 102 height 12
select select "PYD"
click at [295, 121] on select "- Select Status Code - Open Due/Unpaid Paid Incomplete No Tax Due Internal Refu…" at bounding box center [346, 127] width 102 height 12
type input "[DATE]"
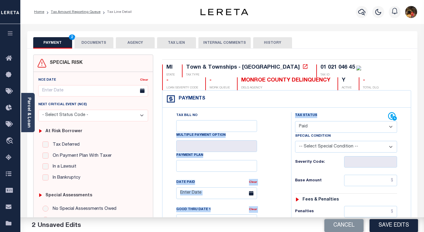
click at [280, 158] on div "Tax Bill No Multiple Payment Option Payment Plan Clear" at bounding box center [225, 196] width 114 height 168
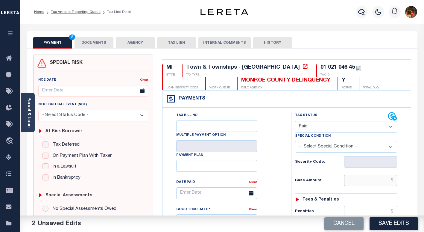
click at [355, 179] on input "text" at bounding box center [370, 179] width 53 height 11
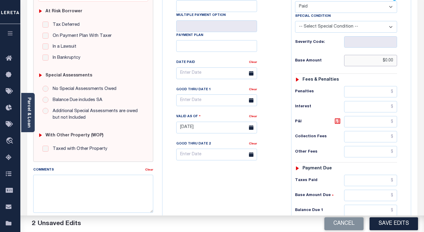
scroll to position [150, 0]
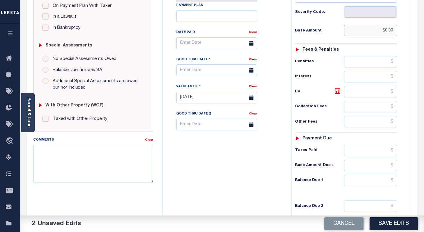
type input "$0.00"
click at [359, 180] on input "text" at bounding box center [370, 179] width 53 height 11
type input "$0.00"
drag, startPoint x: 229, startPoint y: 183, endPoint x: 234, endPoint y: 183, distance: 5.4
click at [230, 183] on div "Tax Bill No Multiple Payment Option Payment Plan Clear" at bounding box center [225, 94] width 123 height 264
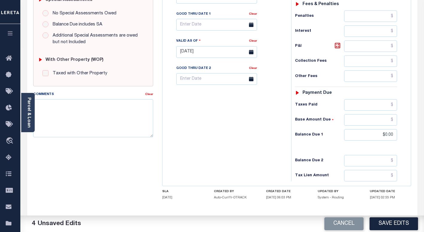
scroll to position [209, 0]
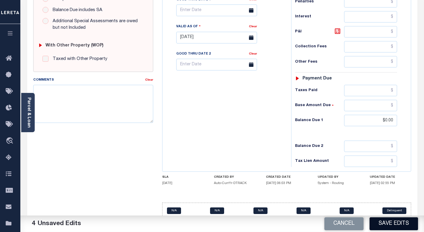
click at [388, 220] on button "Save Edits" at bounding box center [393, 223] width 48 height 13
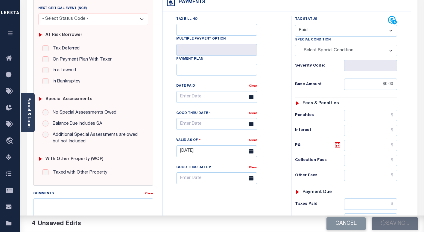
checkbox input "false"
type input "$0"
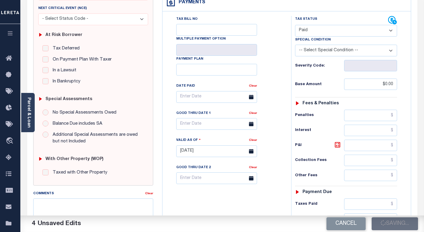
type input "$0"
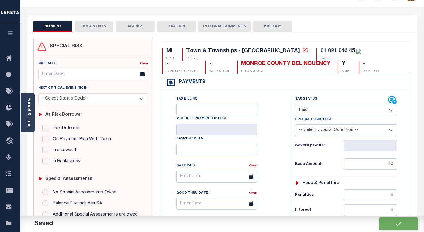
scroll to position [0, 0]
